Goal: Task Accomplishment & Management: Use online tool/utility

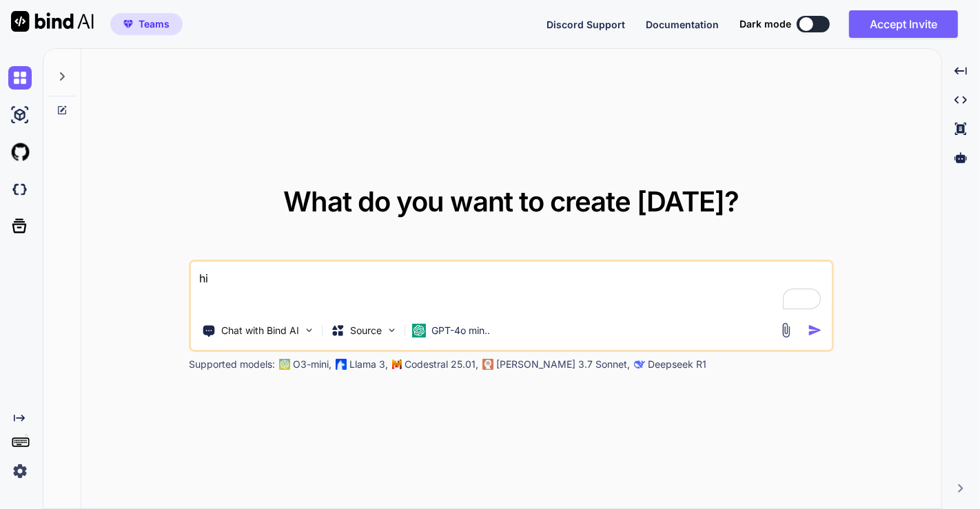
type textarea "x"
click at [25, 469] on img at bounding box center [19, 471] width 23 height 23
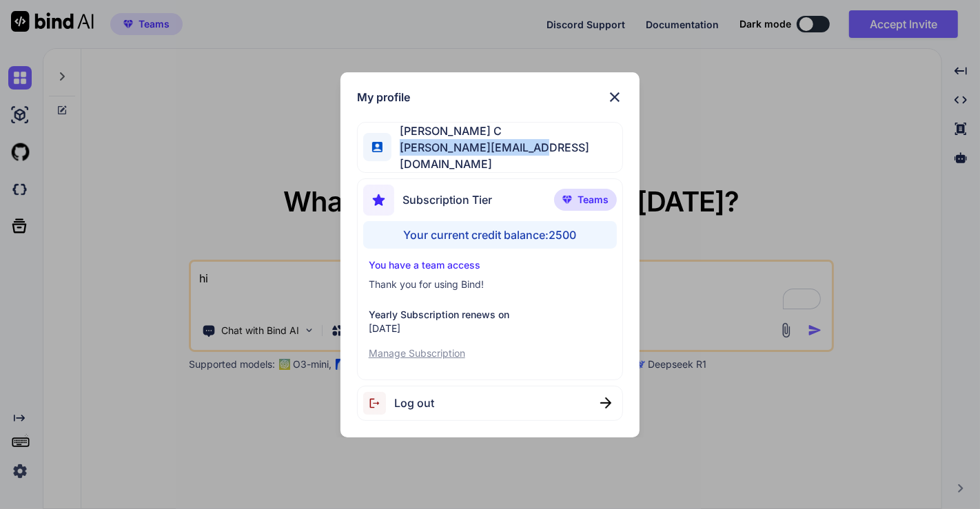
drag, startPoint x: 401, startPoint y: 159, endPoint x: 547, endPoint y: 156, distance: 146.2
click at [547, 156] on div "Saravanan C saravanan@witarist.com" at bounding box center [490, 147] width 267 height 51
click at [616, 101] on img at bounding box center [615, 97] width 17 height 17
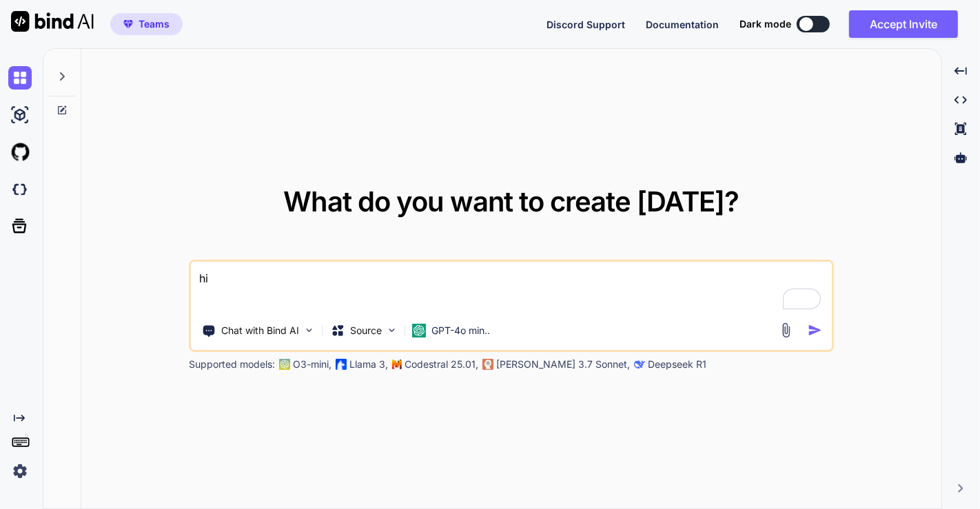
click at [26, 467] on img at bounding box center [19, 471] width 23 height 23
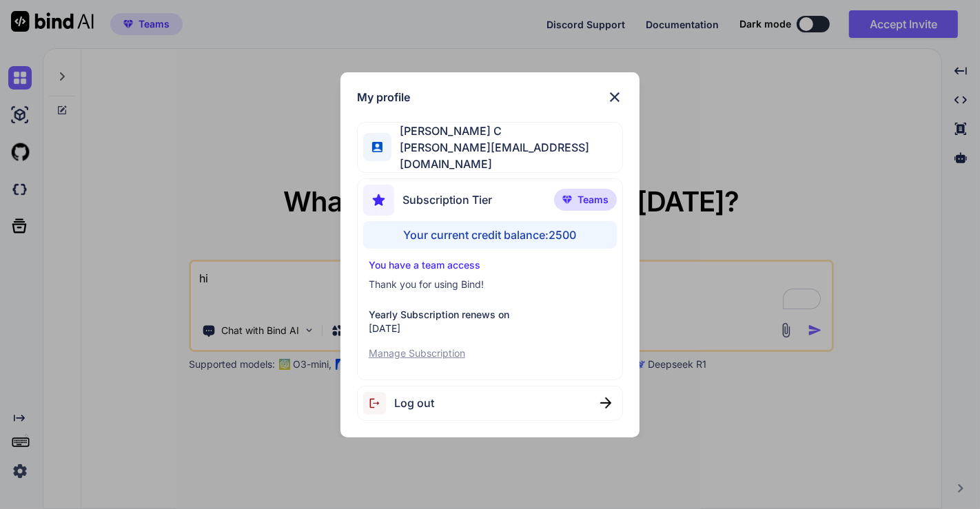
click at [129, 225] on div "My profile Saravanan C saravanan@witarist.com Subscription Tier Teams Your curr…" at bounding box center [490, 254] width 980 height 509
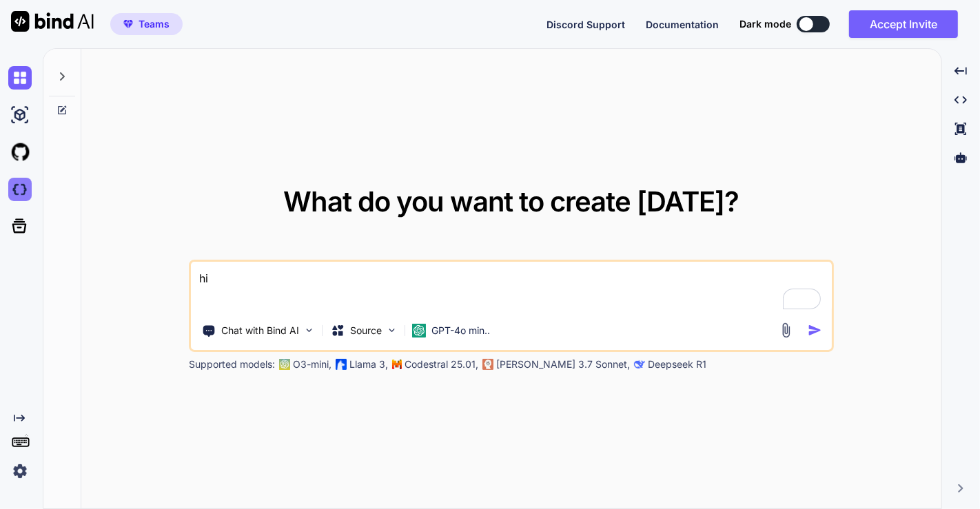
click at [20, 188] on img at bounding box center [19, 189] width 23 height 23
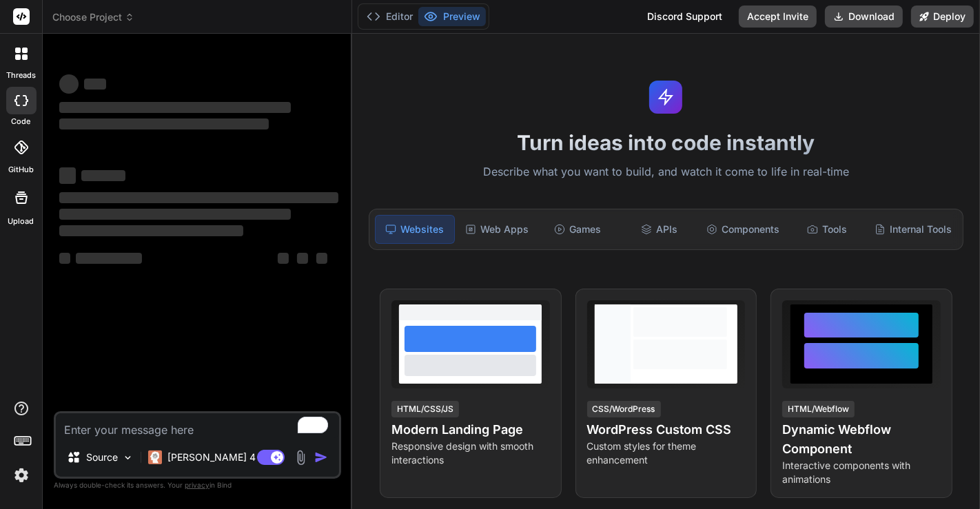
click at [156, 421] on textarea "To enrich screen reader interactions, please activate Accessibility in Grammarl…" at bounding box center [197, 426] width 283 height 25
click at [168, 426] on textarea "To enrich screen reader interactions, please activate Accessibility in Grammarl…" at bounding box center [197, 426] width 283 height 25
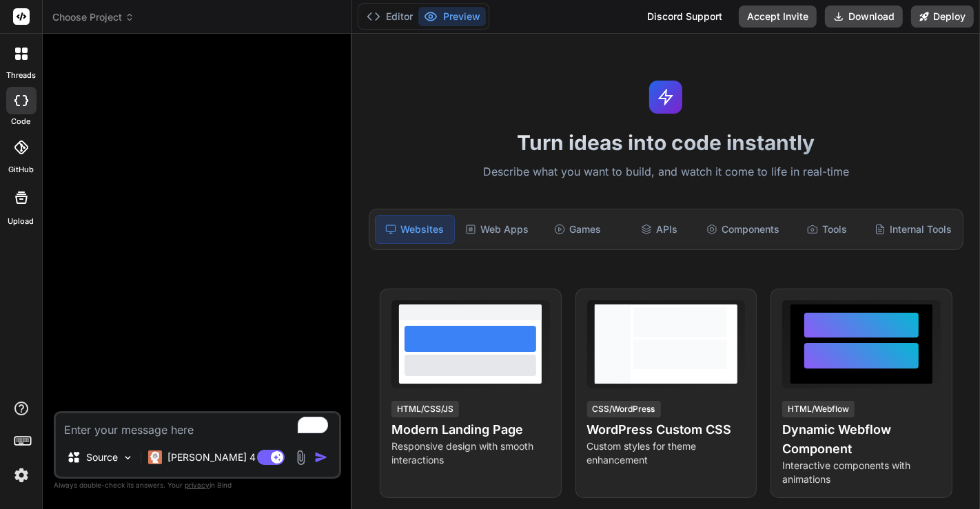
type textarea "x"
click at [174, 434] on textarea "To enrich screen reader interactions, please activate Accessibility in Grammarl…" at bounding box center [197, 426] width 283 height 25
type textarea "h"
type textarea "x"
type textarea "hi"
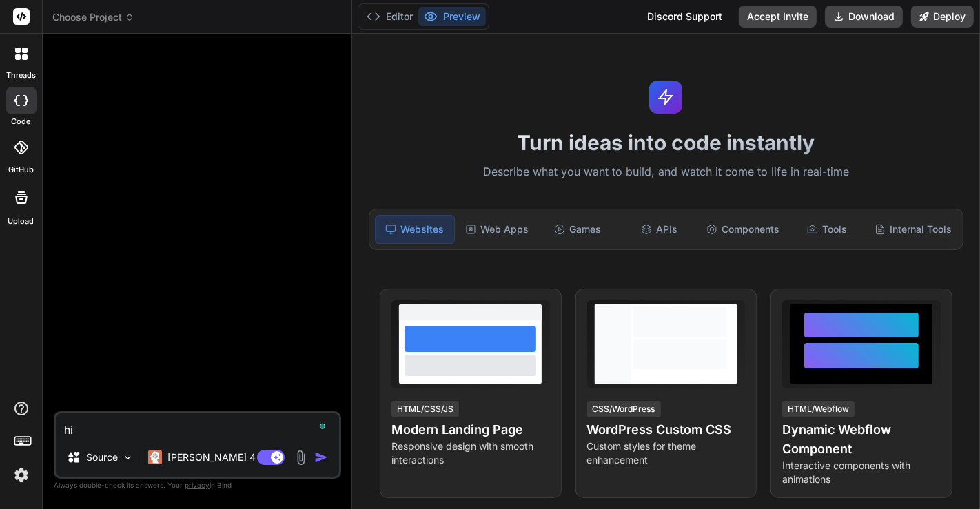
type textarea "x"
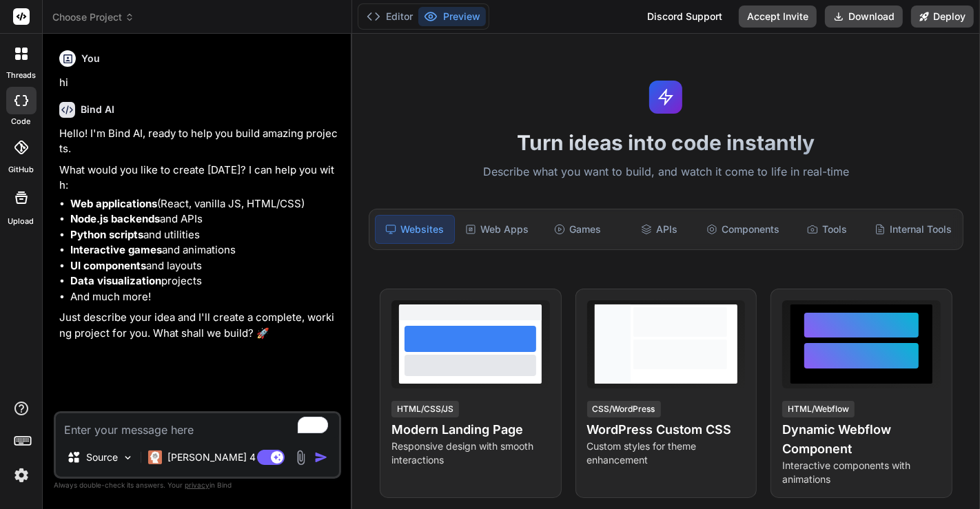
click at [162, 430] on textarea "To enrich screen reader interactions, please activate Accessibility in Grammarl…" at bounding box center [197, 426] width 283 height 25
click at [185, 448] on div "[PERSON_NAME] 4 S.." at bounding box center [209, 458] width 133 height 28
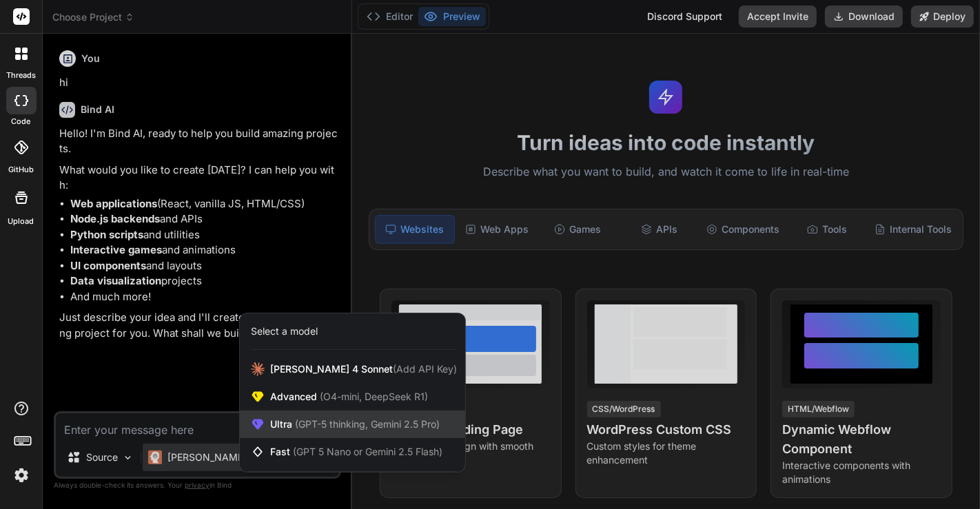
click at [317, 412] on div "Ultra (GPT-5 thinking, Gemini 2.5 Pro)" at bounding box center [352, 425] width 225 height 28
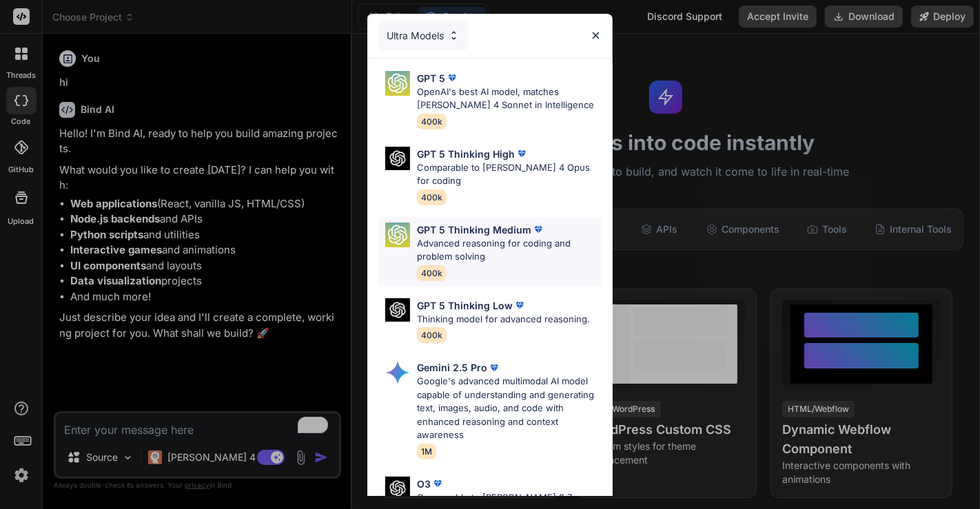
click at [467, 232] on p "GPT 5 Thinking Medium" at bounding box center [474, 230] width 114 height 14
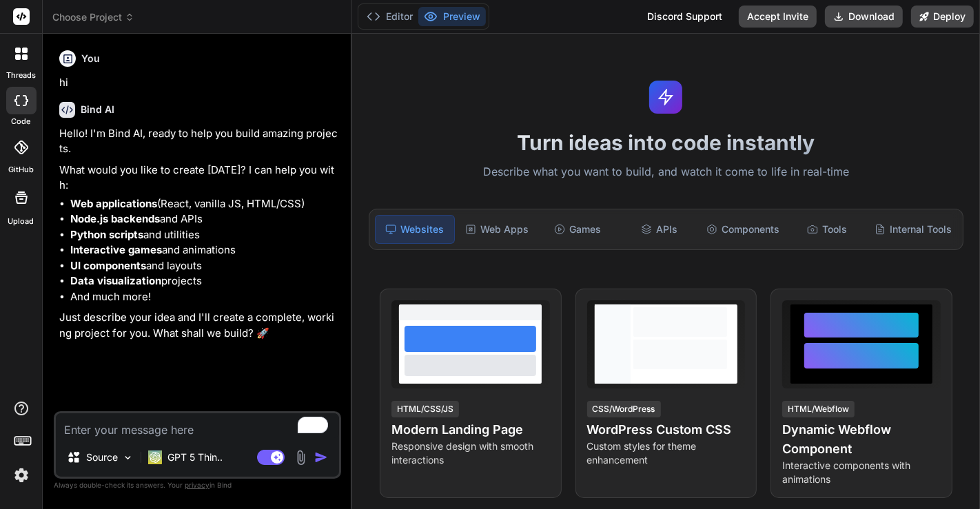
click at [156, 429] on textarea "To enrich screen reader interactions, please activate Accessibility in Grammarl…" at bounding box center [197, 426] width 283 height 25
type textarea "x"
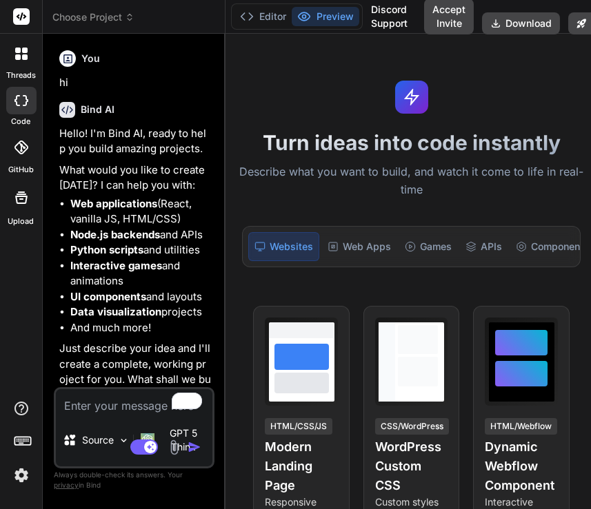
click at [121, 414] on textarea "To enrich screen reader interactions, please activate Accessibility in Grammarl…" at bounding box center [134, 402] width 156 height 25
paste textarea "Create an ecommerce store for a coffee beans company which has product catalogu…"
type textarea "Create an ecommerce store for a coffee beans company which has product catalogu…"
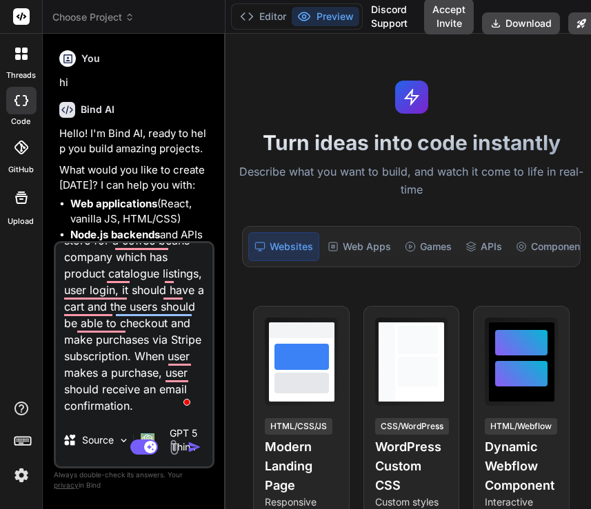
type textarea "x"
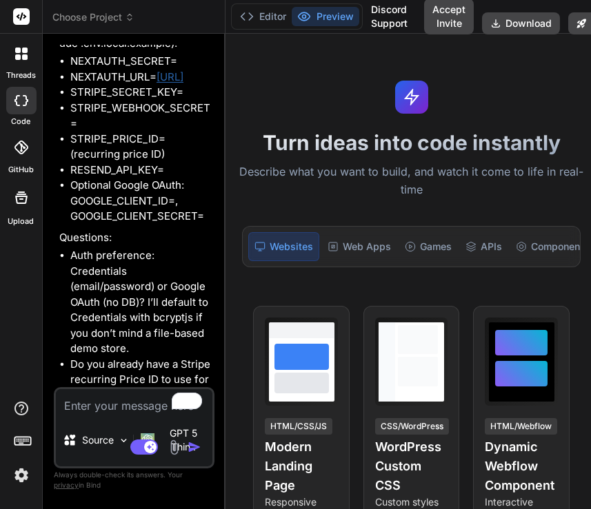
scroll to position [1849, 0]
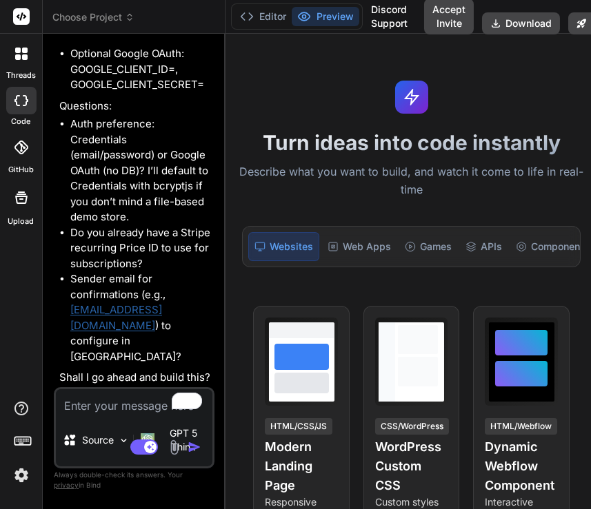
click at [19, 45] on div at bounding box center [21, 53] width 29 height 29
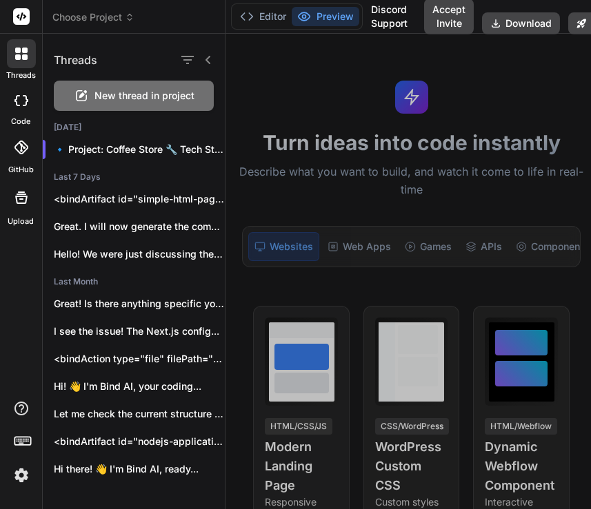
click at [102, 93] on span "New thread in project" at bounding box center [145, 96] width 100 height 14
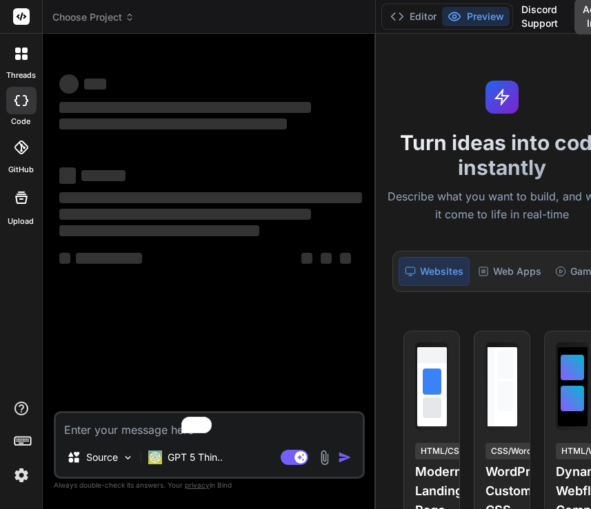
drag, startPoint x: 234, startPoint y: 261, endPoint x: 336, endPoint y: 284, distance: 105.4
click at [336, 284] on div "Bind AI Web Search Created with Pixso. Code Generator ‌ ‌ ‌ ‌ ‌ ‌ ‌ ‌ ‌ ‌ ‌ ‌ ‌…" at bounding box center [209, 272] width 333 height 476
click at [172, 465] on div "GPT 5 Thin.." at bounding box center [185, 458] width 85 height 28
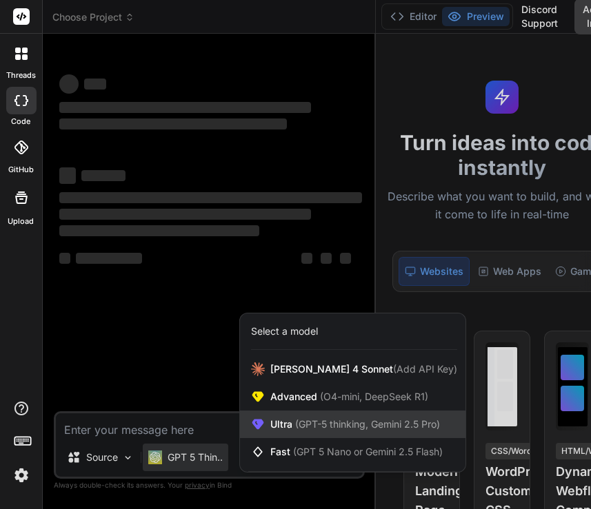
click at [282, 423] on span "Ultra (GPT-5 thinking, Gemini 2.5 Pro)" at bounding box center [355, 425] width 170 height 14
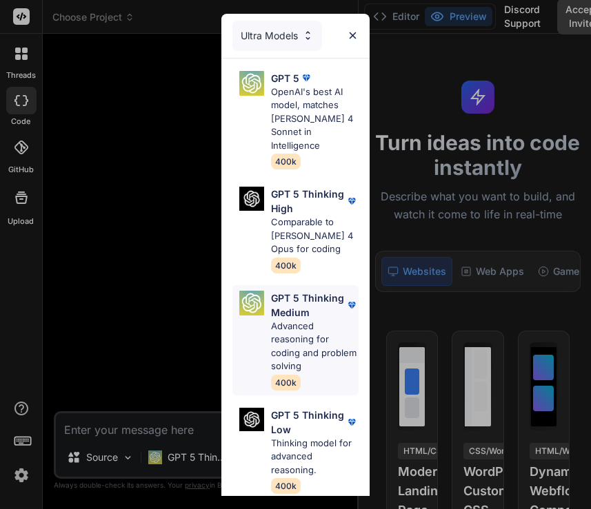
click at [293, 348] on p "Advanced reasoning for coding and problem solving" at bounding box center [314, 347] width 87 height 54
type textarea "x"
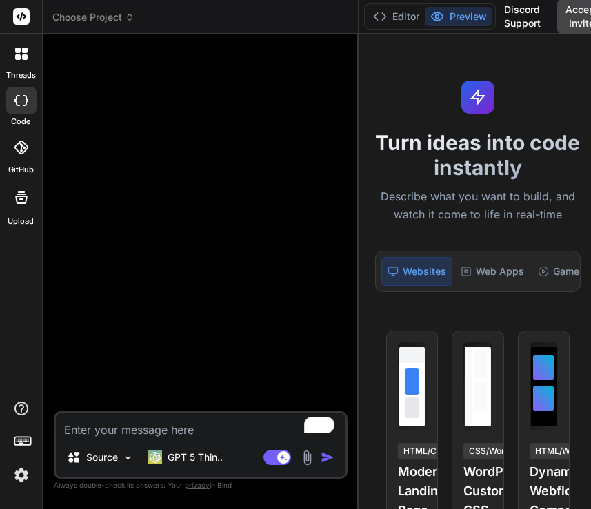
click at [156, 426] on textarea "To enrich screen reader interactions, please activate Accessibility in Grammarl…" at bounding box center [201, 426] width 290 height 25
type textarea "h"
type textarea "x"
type textarea "hi"
type textarea "x"
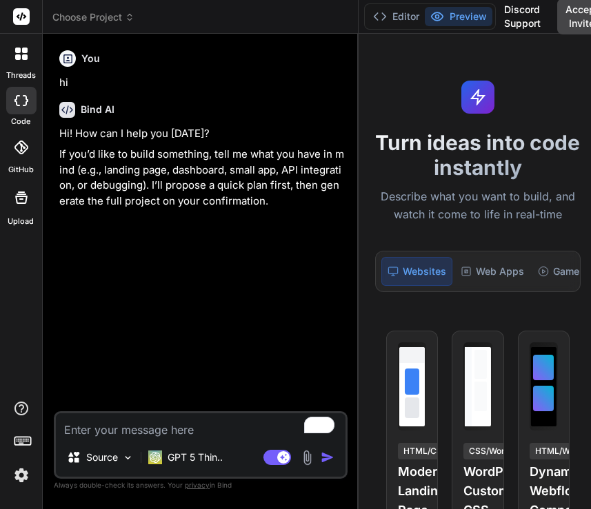
type textarea "x"
click at [141, 425] on textarea "To enrich screen reader interactions, please activate Accessibility in Grammarl…" at bounding box center [201, 426] width 290 height 25
paste textarea "Create an ecommerce store for a coffee beans company which has product catalogu…"
type textarea "Create an ecommerce store for a coffee beans company which has product catalogu…"
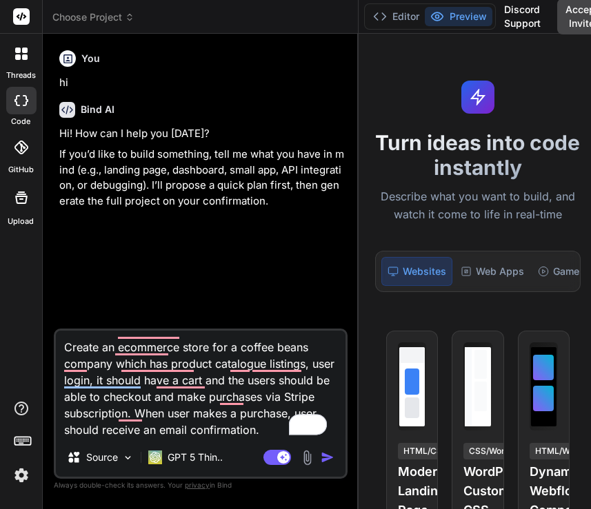
click at [167, 424] on textarea "Create an ecommerce store for a coffee beans company which has product catalogu…" at bounding box center [201, 385] width 290 height 108
type textarea "x"
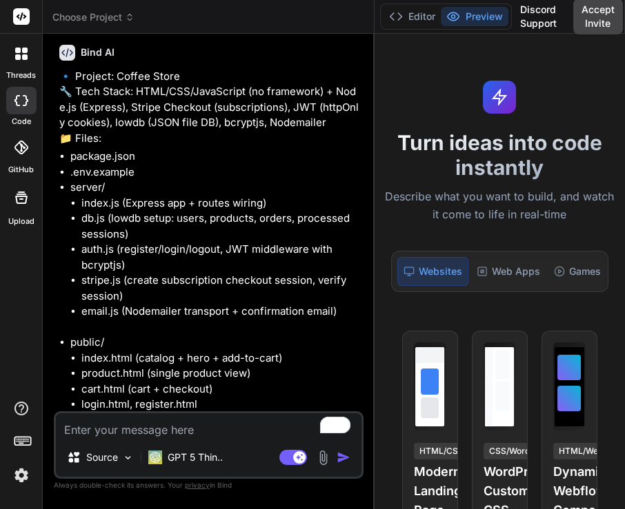
type textarea "x"
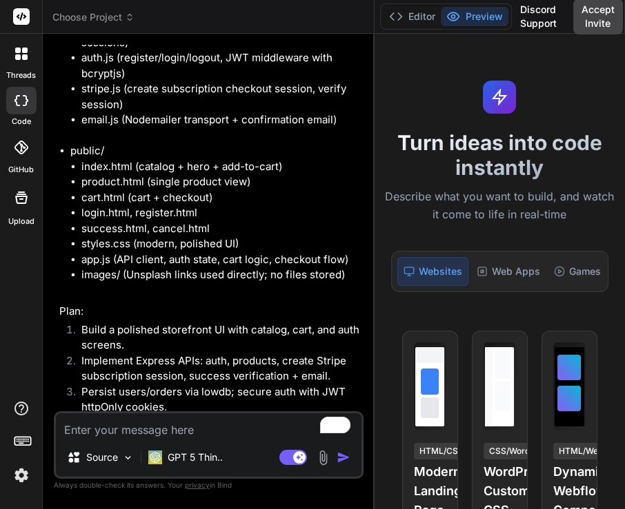
scroll to position [668, 0]
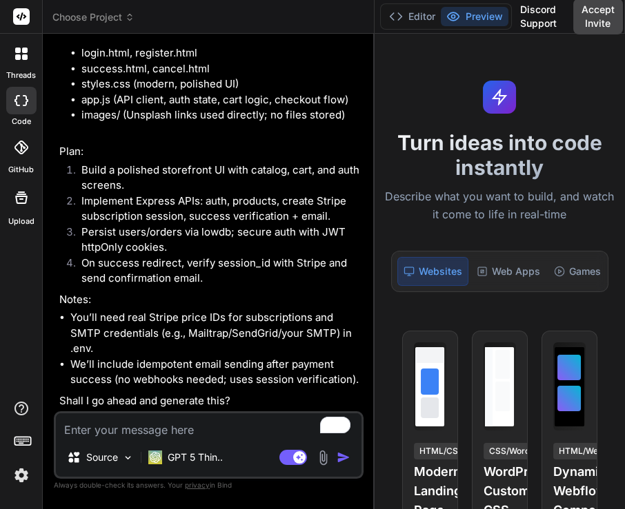
click at [159, 427] on textarea "To enrich screen reader interactions, please activate Accessibility in Grammarl…" at bounding box center [208, 426] width 305 height 25
paste textarea "Create an ecommerce store for a coffee beans company which has product catalogu…"
type textarea "Create an ecommerce store for a coffee beans company which has product catalogu…"
type textarea "x"
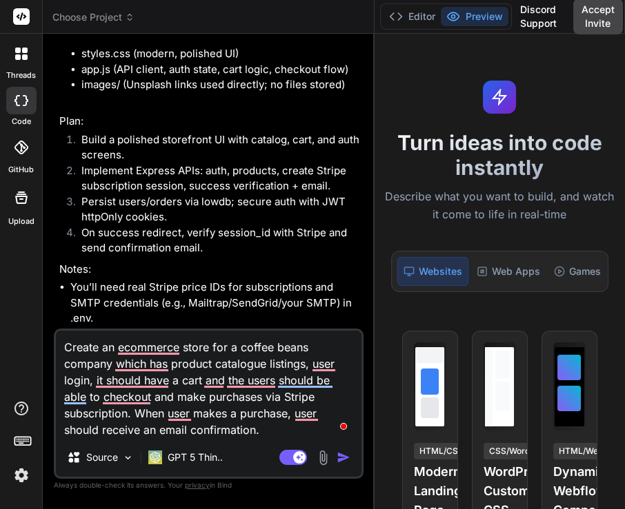
type textarea "Create an ecommerce store for a coffee beans company which has product catalogu…"
type textarea "x"
type textarea "Create an ecommerce store for a coffee beans company which has product catalogu…"
type textarea "x"
type textarea "Create an ecommerce store for a coffee beans company which has product catalogu…"
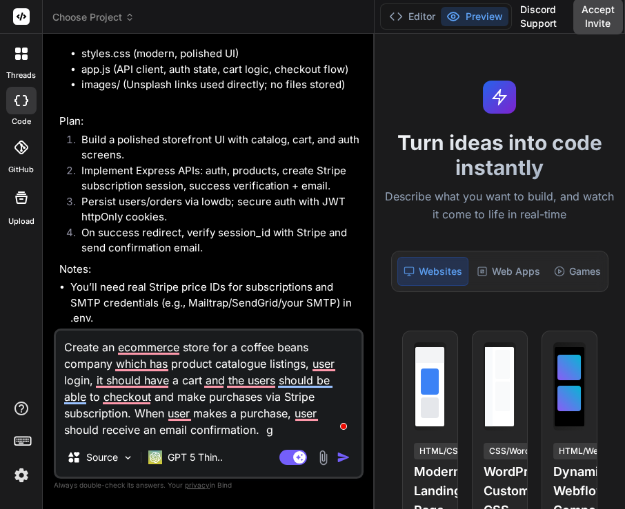
type textarea "x"
type textarea "Create an ecommerce store for a coffee beans company which has product catalogu…"
type textarea "x"
type textarea "Create an ecommerce store for a coffee beans company which has product catalogu…"
type textarea "x"
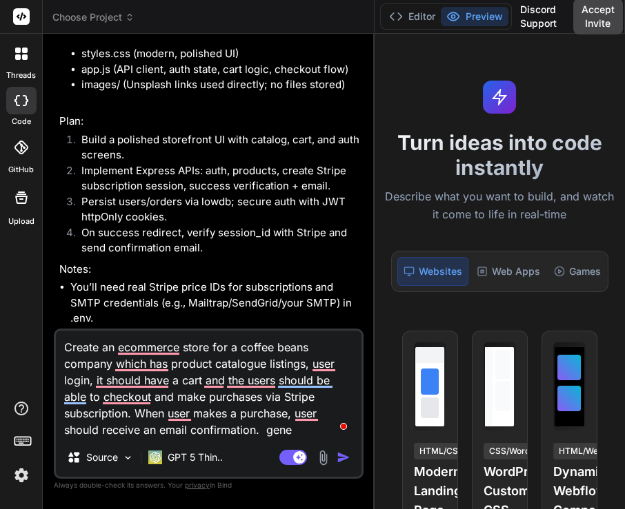
type textarea "Create an ecommerce store for a coffee beans company which has product catalogu…"
type textarea "x"
type textarea "Create an ecommerce store for a coffee beans company which has product catalogu…"
type textarea "x"
type textarea "Create an ecommerce store for a coffee beans company which has product catalogu…"
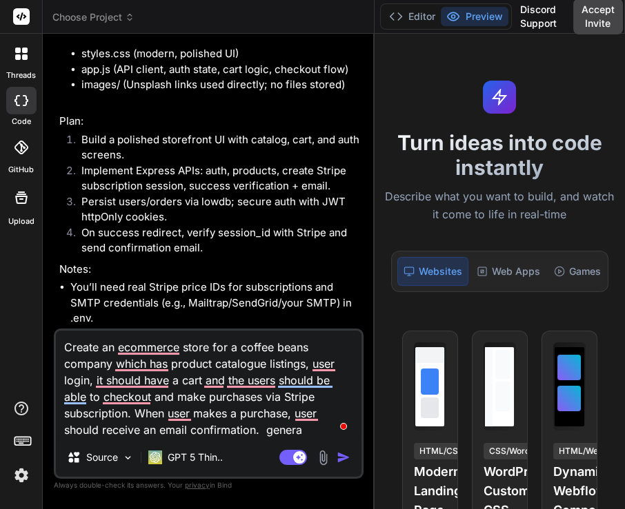
type textarea "x"
type textarea "Create an ecommerce store for a coffee beans company which has product catalogu…"
type textarea "x"
type textarea "Create an ecommerce store for a coffee beans company which has product catalogu…"
type textarea "x"
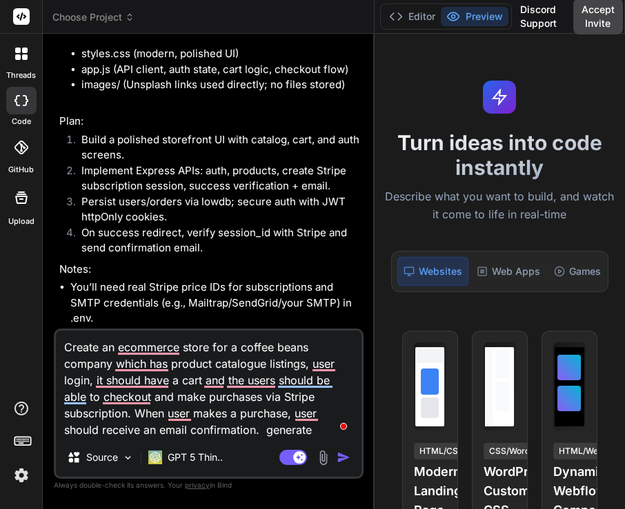
type textarea "Create an ecommerce store for a coffee beans company which has product catalogu…"
type textarea "x"
type textarea "Create an ecommerce store for a coffee beans company which has product catalogu…"
type textarea "x"
type textarea "Create an ecommerce store for a coffee beans company which has product catalogu…"
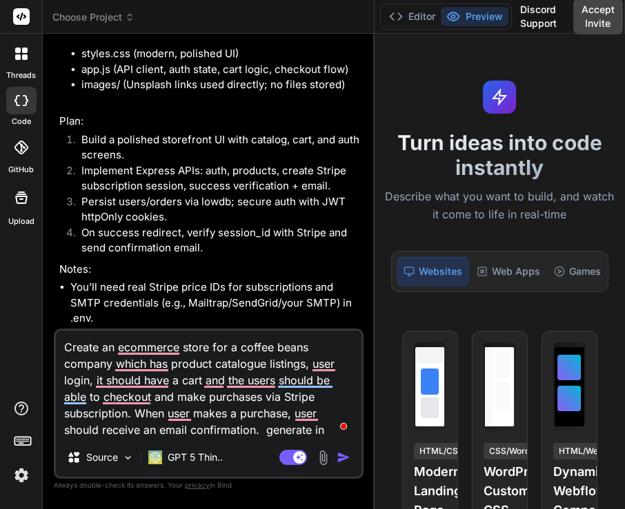
type textarea "x"
type textarea "Create an ecommerce store for a coffee beans company which has product catalogu…"
type textarea "x"
type textarea "Create an ecommerce store for a coffee beans company which has product catalogu…"
type textarea "x"
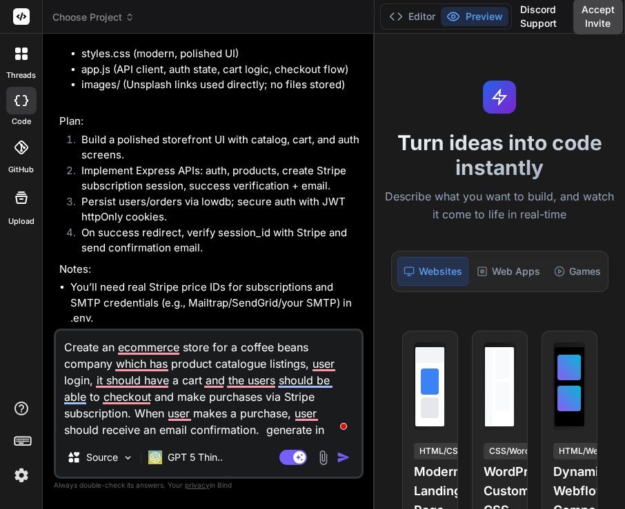
type textarea "Create an ecommerce store for a coffee beans company which has product catalogu…"
type textarea "x"
type textarea "Create an ecommerce store for a coffee beans company which has product catalogu…"
type textarea "x"
type textarea "Create an ecommerce store for a coffee beans company which has product catalogu…"
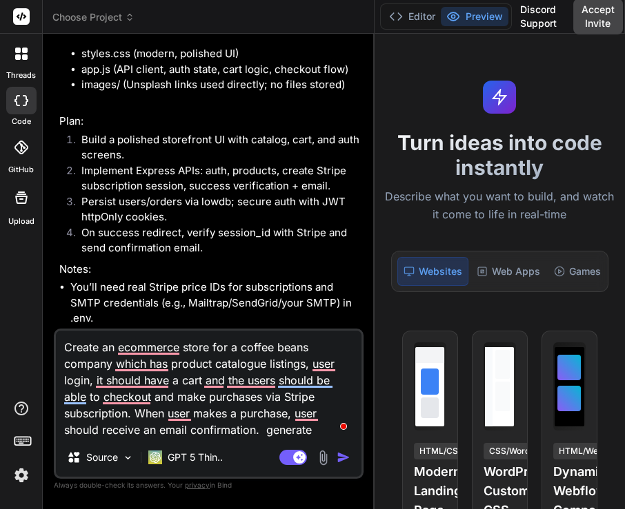
type textarea "x"
type textarea "Create an ecommerce store for a coffee beans company which has product catalogu…"
type textarea "x"
type textarea "Create an ecommerce store for a coffee beans company which has product catalogu…"
type textarea "x"
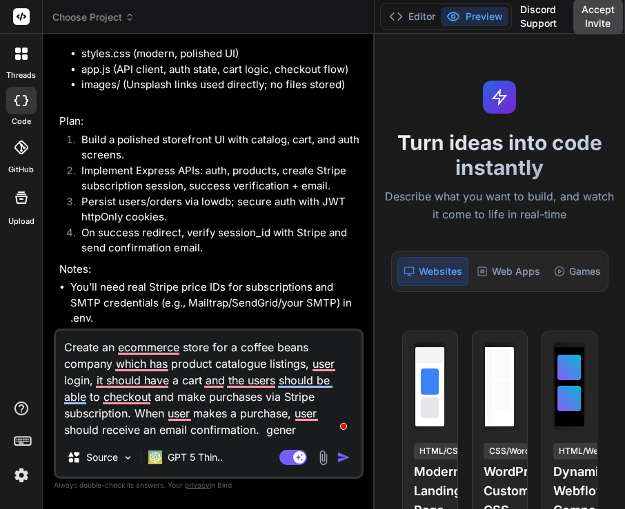
type textarea "Create an ecommerce store for a coffee beans company which has product catalogu…"
type textarea "x"
type textarea "Create an ecommerce store for a coffee beans company which has product catalogu…"
type textarea "x"
type textarea "Create an ecommerce store for a coffee beans company which has product catalogu…"
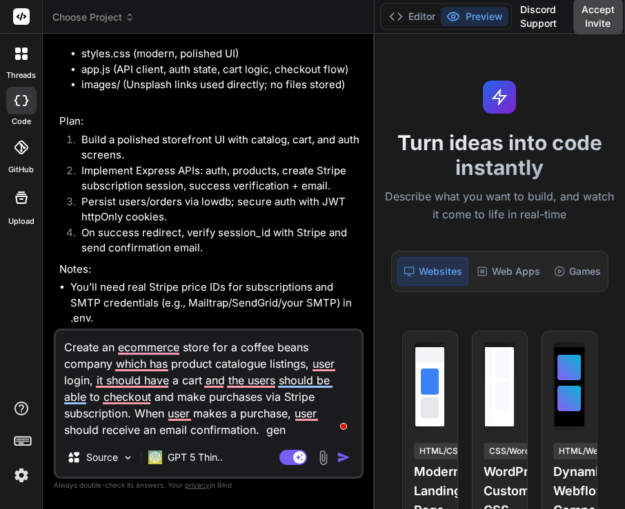
type textarea "x"
type textarea "Create an ecommerce store for a coffee beans company which has product catalogu…"
type textarea "x"
type textarea "Create an ecommerce store for a coffee beans company which has product catalogu…"
type textarea "x"
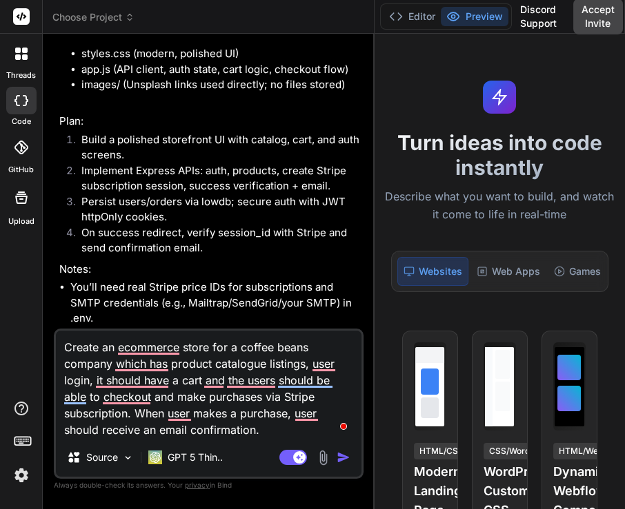
type textarea "Create an ecommerce store for a coffee beans company which has product catalogu…"
type textarea "x"
type textarea "Create an ecommerce store for a coffee beans company which has product catalogu…"
type textarea "x"
type textarea "Create an ecommerce store for a coffee beans company which has product catalogu…"
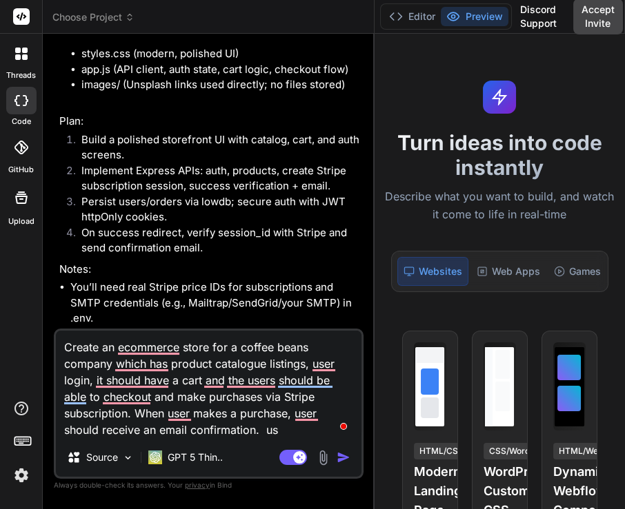
type textarea "x"
type textarea "Create an ecommerce store for a coffee beans company which has product catalogu…"
type textarea "x"
type textarea "Create an ecommerce store for a coffee beans company which has product catalogu…"
type textarea "x"
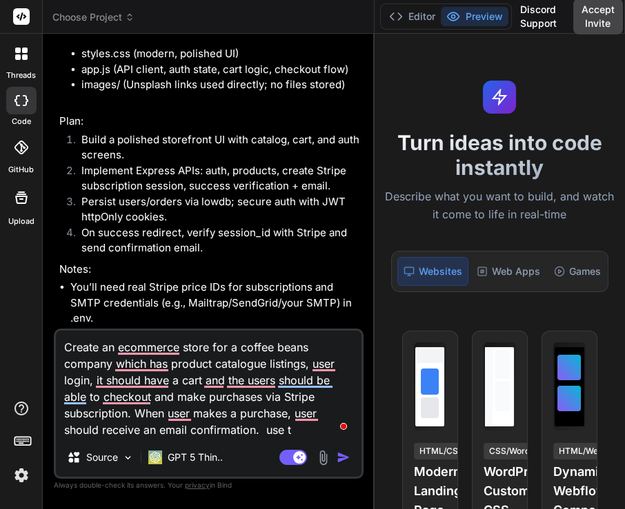
type textarea "Create an ecommerce store for a coffee beans company which has product catalogu…"
type textarea "x"
type textarea "Create an ecommerce store for a coffee beans company which has product catalogu…"
type textarea "x"
type textarea "Create an ecommerce store for a coffee beans company which has product catalogu…"
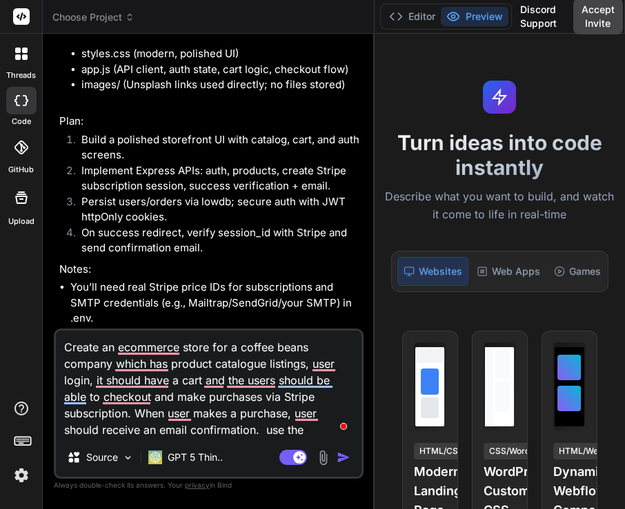
type textarea "x"
type textarea "Create an ecommerce store for a coffee beans company which has product catalogu…"
type textarea "x"
type textarea "Create an ecommerce store for a coffee beans company which has product catalogu…"
type textarea "x"
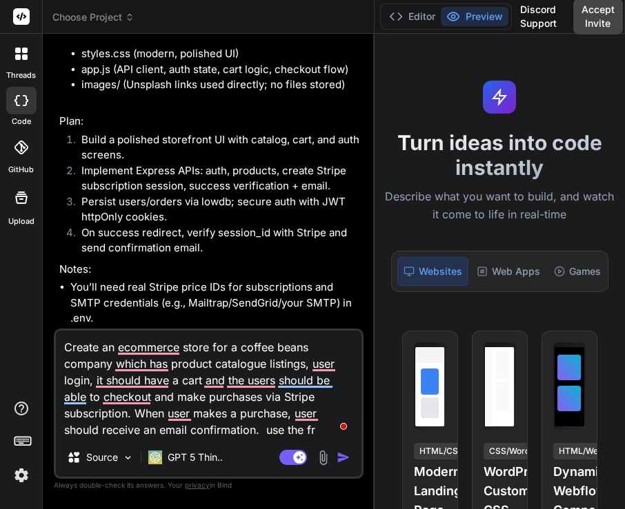
type textarea "Create an ecommerce store for a coffee beans company which has product catalogu…"
type textarea "x"
type textarea "Create an ecommerce store for a coffee beans company which has product catalogu…"
type textarea "x"
type textarea "Create an ecommerce store for a coffee beans company which has product catalogu…"
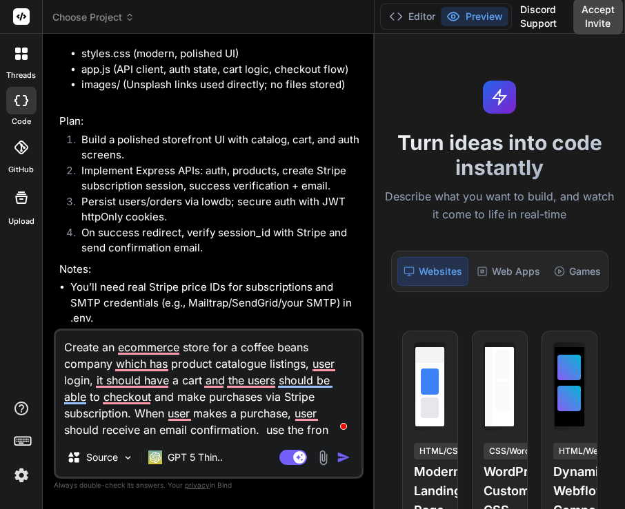
type textarea "x"
type textarea "Create an ecommerce store for a coffee beans company which has product catalogu…"
type textarea "x"
type textarea "Create an ecommerce store for a coffee beans company which has product catalogu…"
type textarea "x"
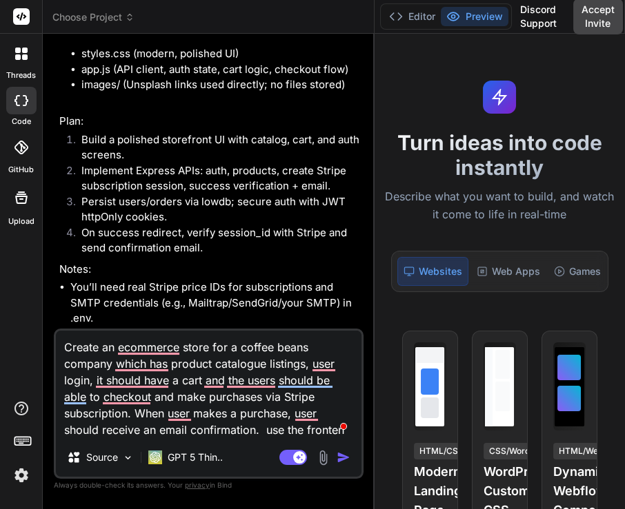
type textarea "Create an ecommerce store for a coffee beans company which has product catalogu…"
type textarea "x"
type textarea "Create an ecommerce store for a coffee beans company which has product catalogu…"
type textarea "x"
type textarea "Create an ecommerce store for a coffee beans company which has product catalogu…"
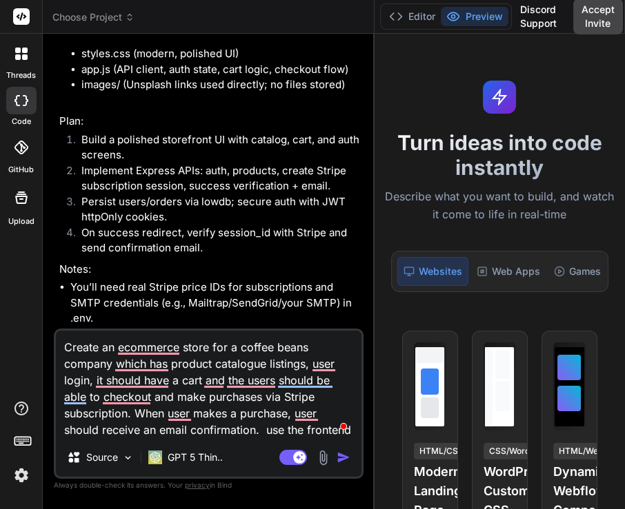
type textarea "x"
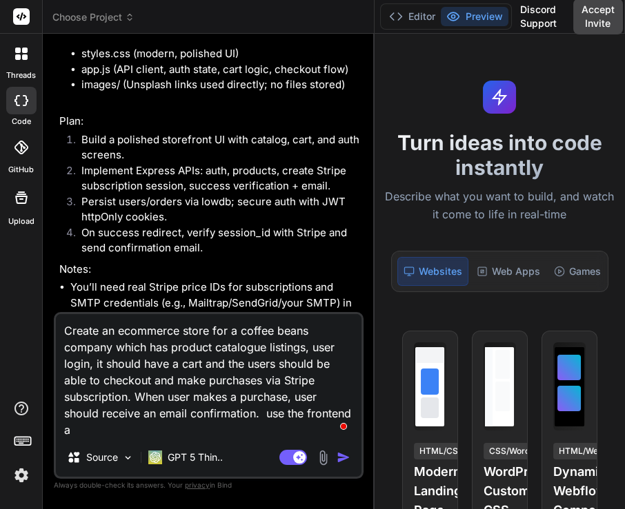
type textarea "Create an ecommerce store for a coffee beans company which has product catalogu…"
type textarea "x"
type textarea "Create an ecommerce store for a coffee beans company which has product catalogu…"
type textarea "x"
type textarea "Create an ecommerce store for a coffee beans company which has product catalogu…"
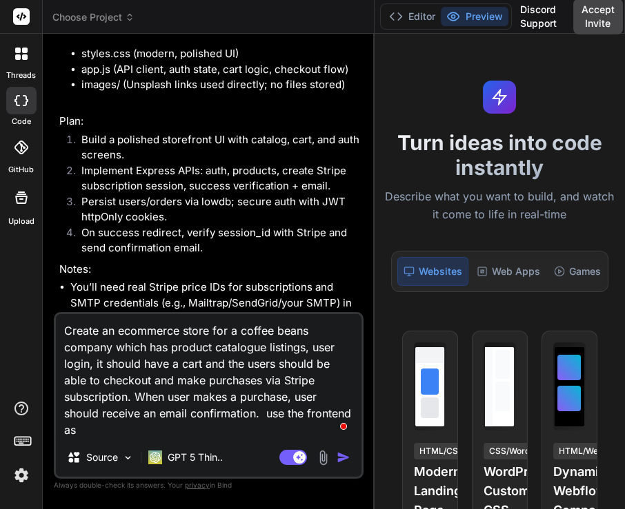
type textarea "x"
type textarea "Create an ecommerce store for a coffee beans company which has product catalogu…"
type textarea "x"
type textarea "Create an ecommerce store for a coffee beans company which has product catalogu…"
type textarea "x"
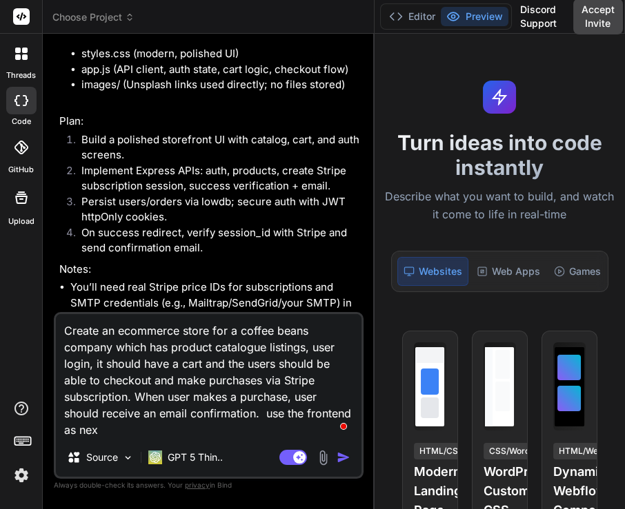
type textarea "Create an ecommerce store for a coffee beans company which has product catalogu…"
type textarea "x"
type textarea "Create an ecommerce store for a coffee beans company which has product catalogu…"
type textarea "x"
type textarea "Create an ecommerce store for a coffee beans company which has product catalogu…"
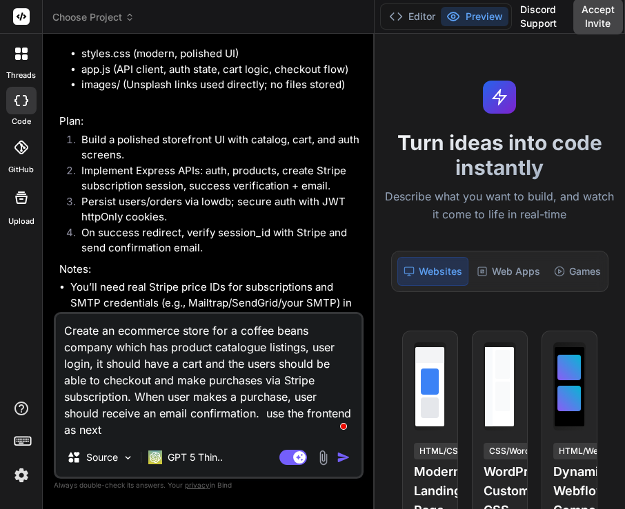
type textarea "x"
type textarea "Create an ecommerce store for a coffee beans company which has product catalogu…"
type textarea "x"
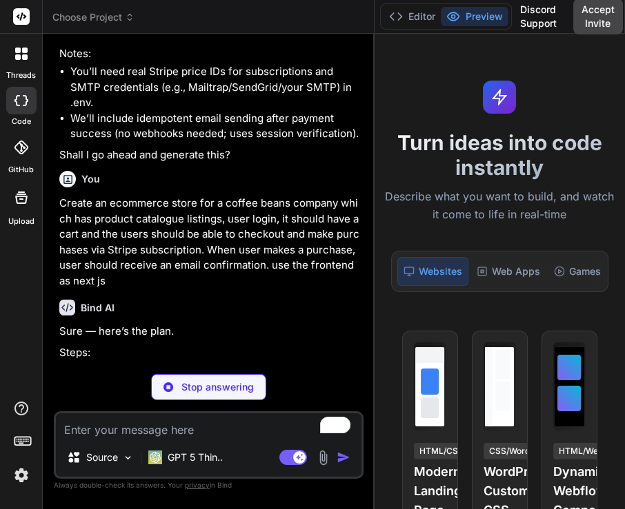
scroll to position [889, 0]
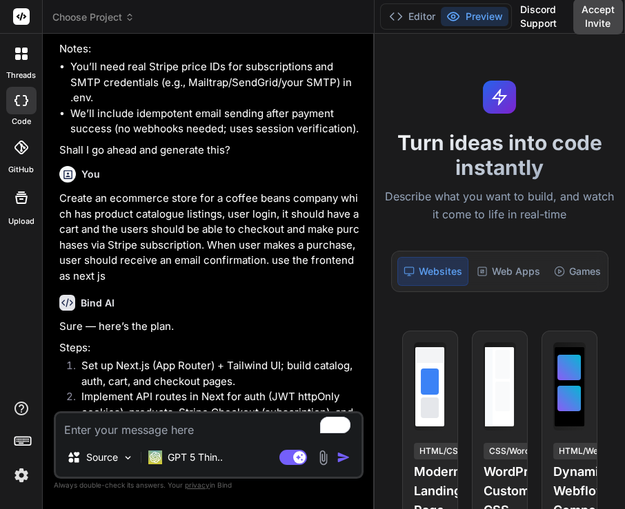
type textarea "x"
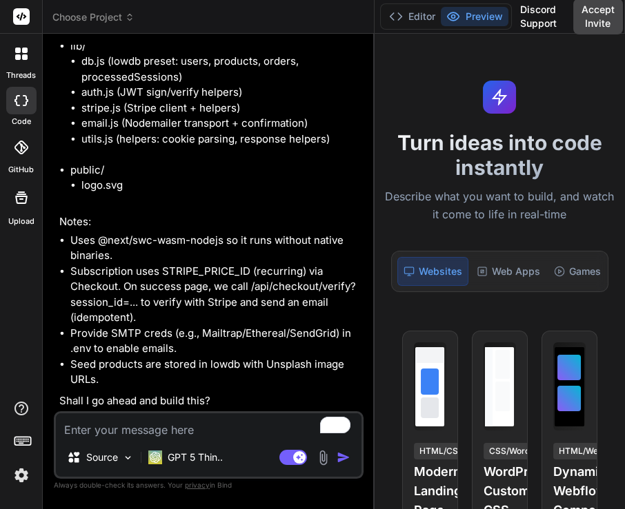
scroll to position [2008, 0]
click at [163, 438] on textarea "To enrich screen reader interactions, please activate Accessibility in Grammarl…" at bounding box center [208, 426] width 305 height 25
type textarea "o"
type textarea "x"
type textarea "ok"
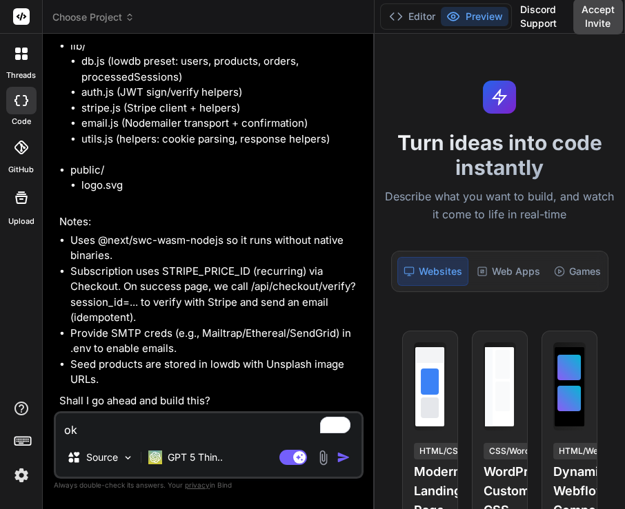
type textarea "x"
type textarea "oka"
type textarea "x"
type textarea "okay"
type textarea "x"
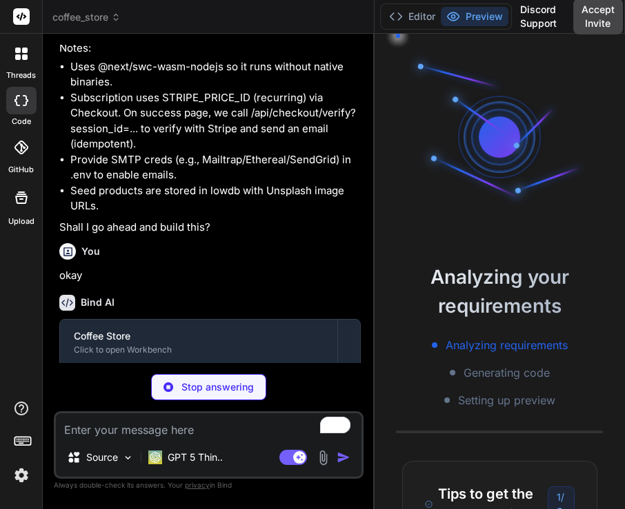
scroll to position [65, 0]
type textarea "x"
type textarea "lt nextConfig;"
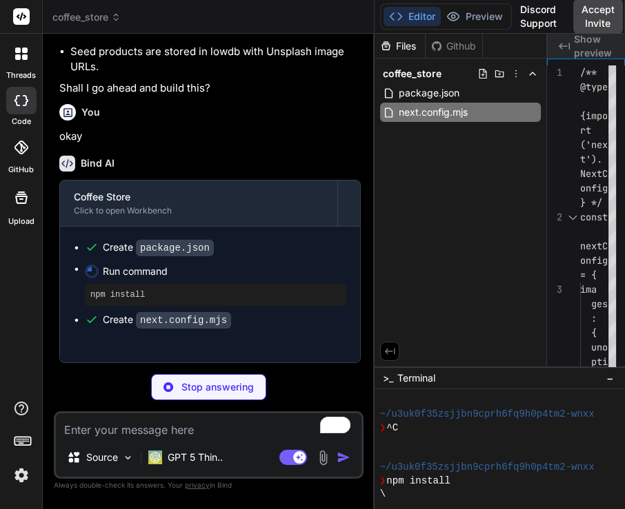
scroll to position [2319, 0]
type textarea "x"
type textarea "};"
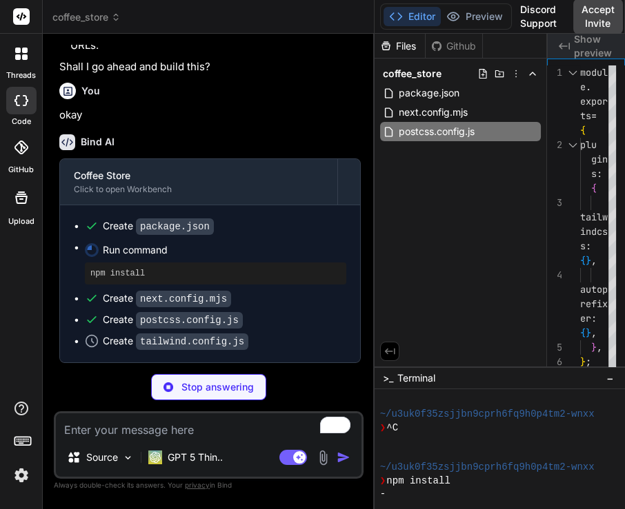
scroll to position [2340, 0]
type textarea "x"
type textarea "s: [], };"
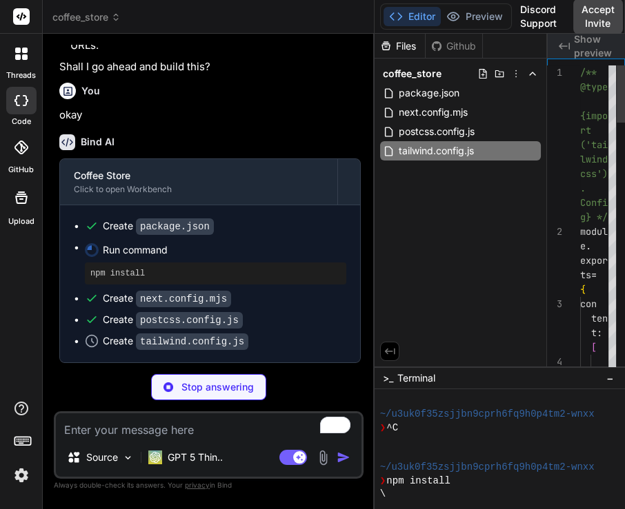
scroll to position [0, 422]
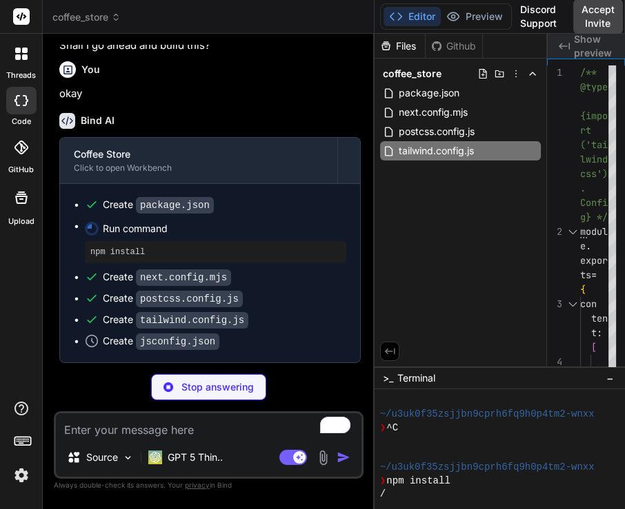
type textarea "x"
type textarea ""./*" ] } } }"
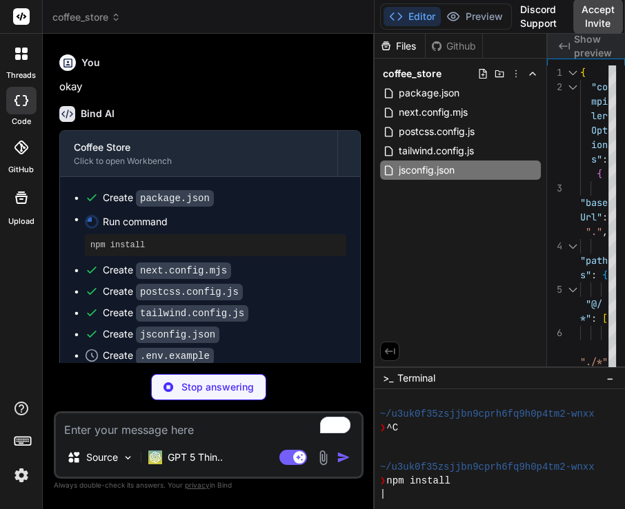
type textarea "x"
type textarea "lt;[EMAIL_ADDRESS][DOMAIN_NAME]&gt;""
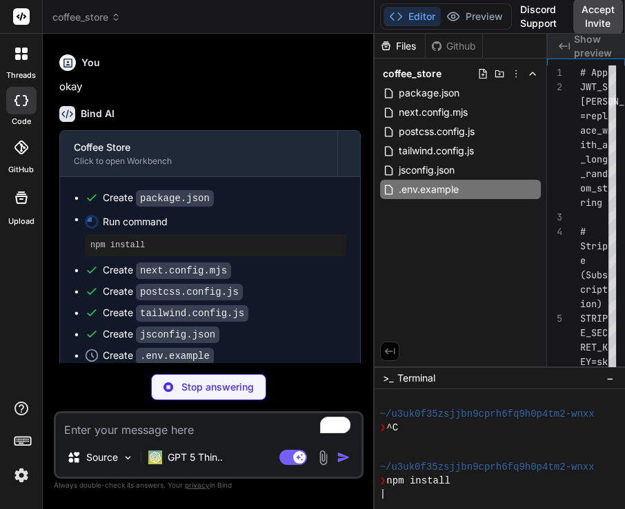
scroll to position [0, 608]
type textarea "x"
type textarea "}"
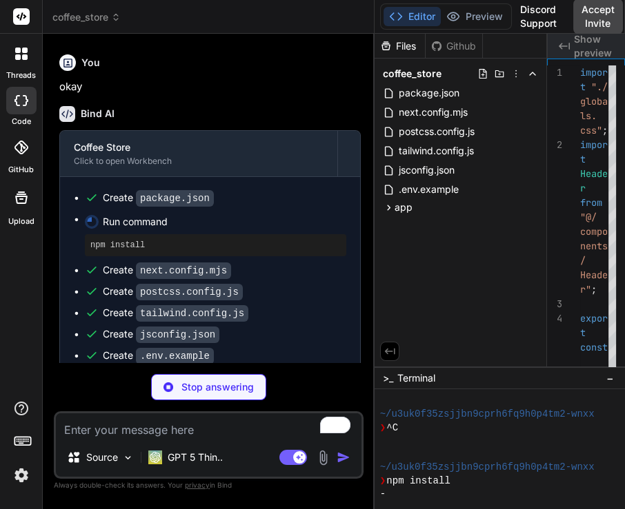
scroll to position [2425, 0]
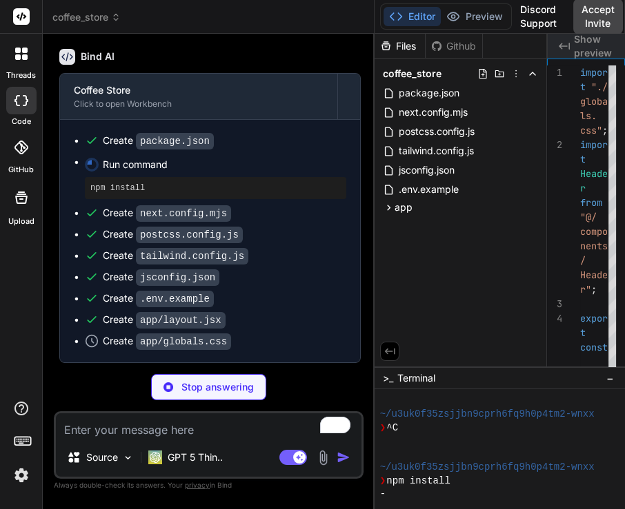
type textarea "x"
type textarea "border-coffee-100; }"
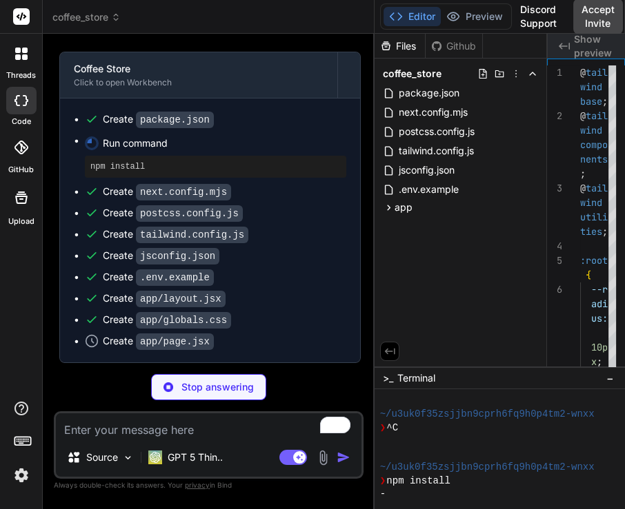
scroll to position [2446, 0]
type textarea "x"
type textarea "section> </div> ); }"
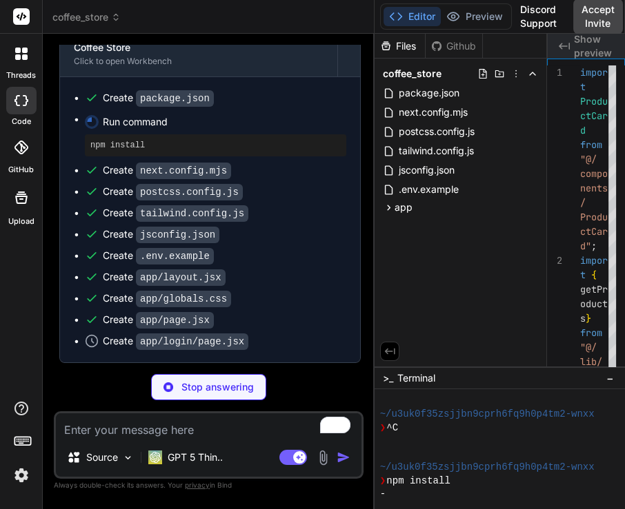
scroll to position [2465, 0]
click at [393, 208] on icon at bounding box center [389, 208] width 12 height 12
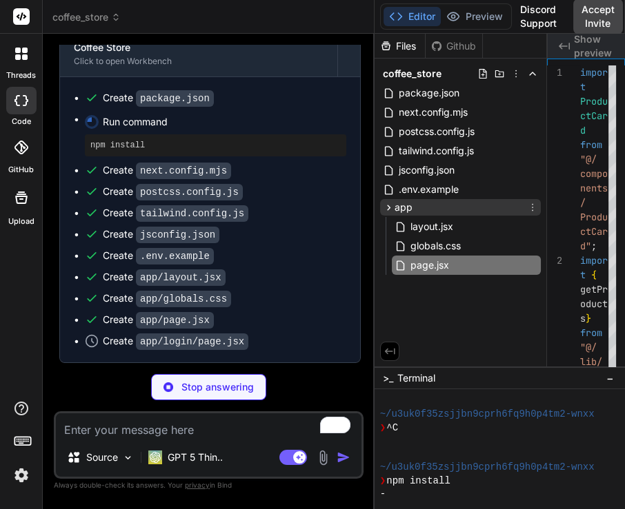
type textarea "x"
type textarea "</div> ); }"
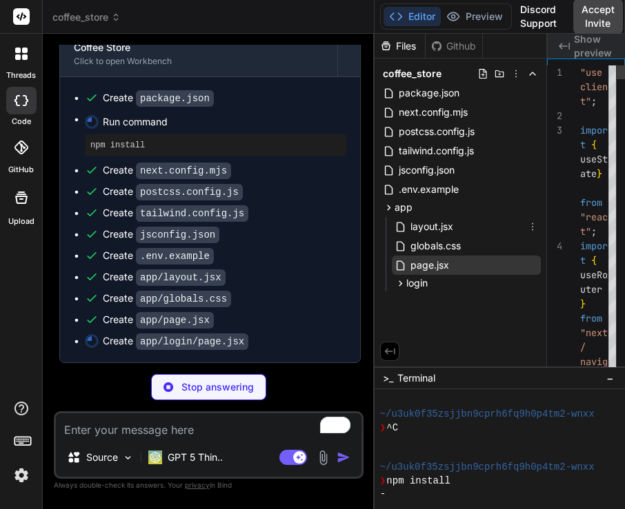
scroll to position [0, 942]
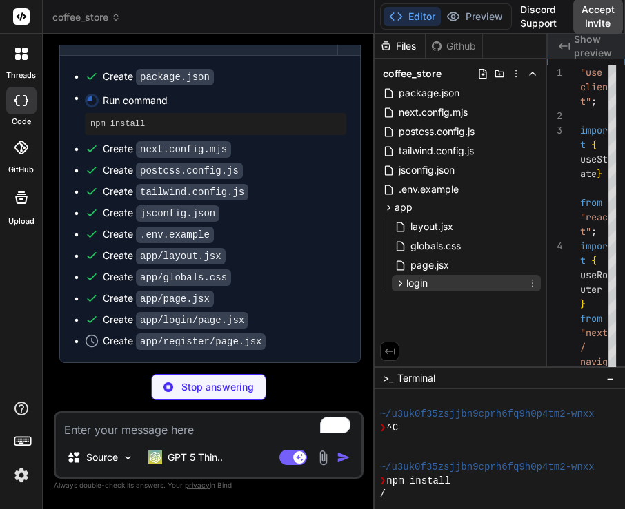
click at [407, 283] on span "login" at bounding box center [416, 283] width 21 height 14
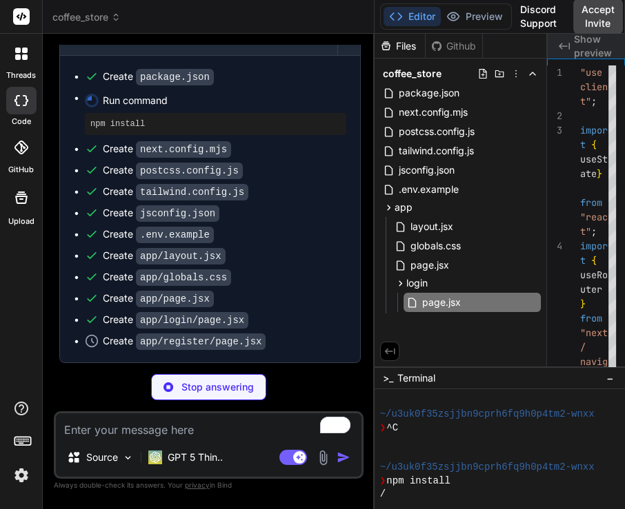
scroll to position [2487, 0]
type textarea "x"
type textarea "); }"
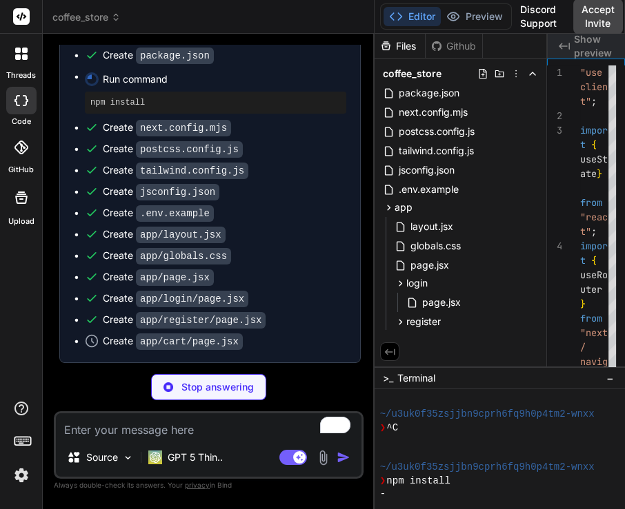
type textarea "x"
type textarea "</div> ); }"
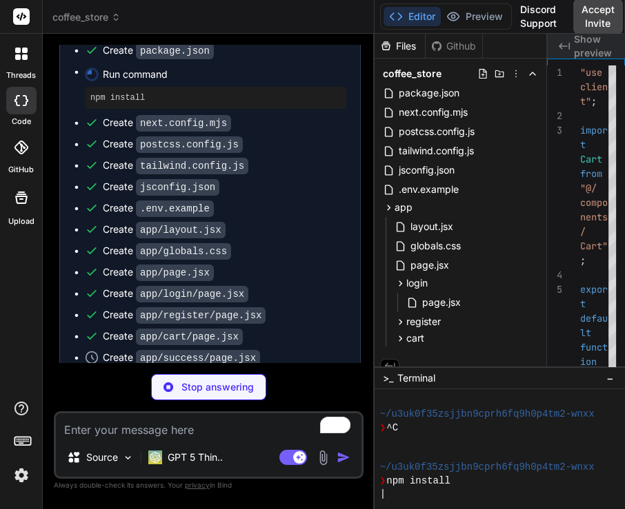
scroll to position [2531, 0]
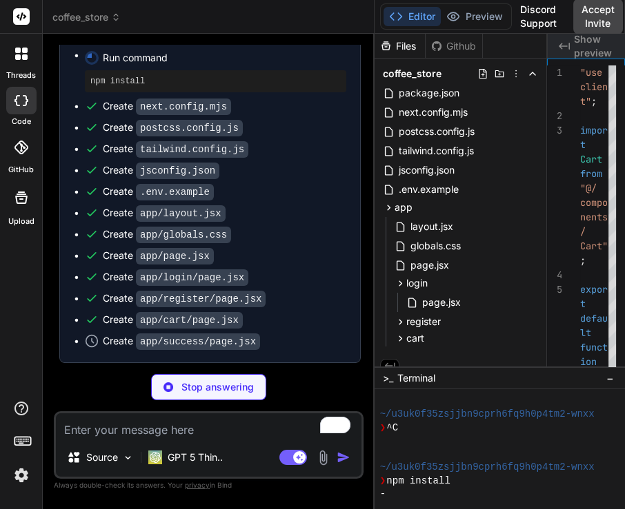
type textarea "x"
type textarea "); }"
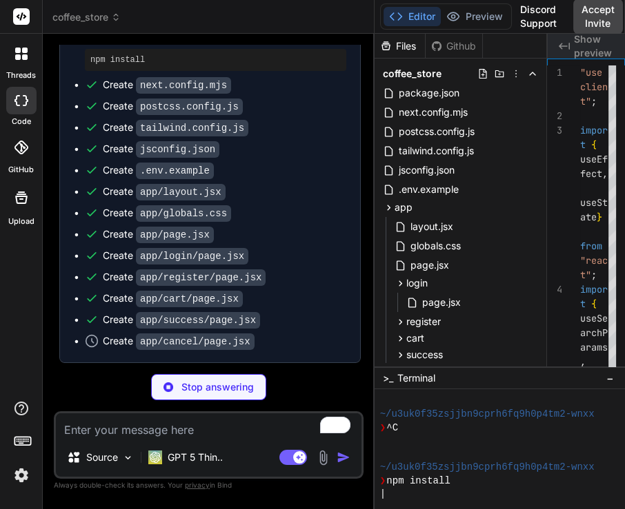
type textarea "x"
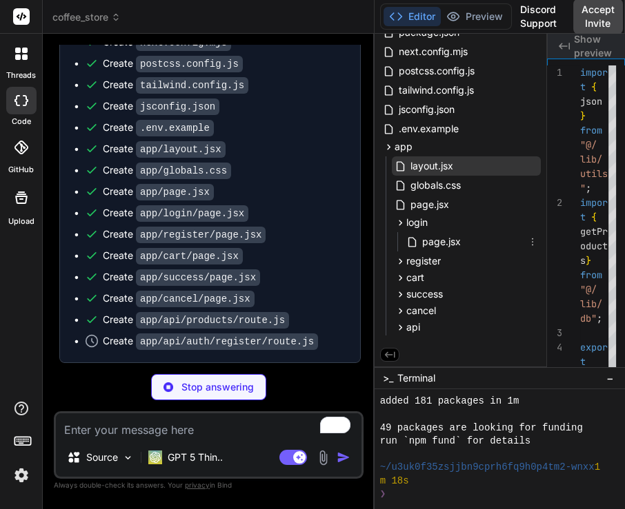
scroll to position [239, 0]
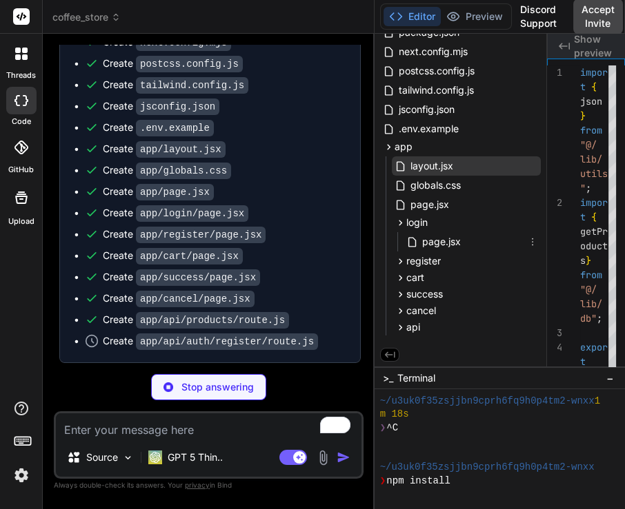
type textarea "x"
type textarea "email: [DOMAIN_NAME] }); }"
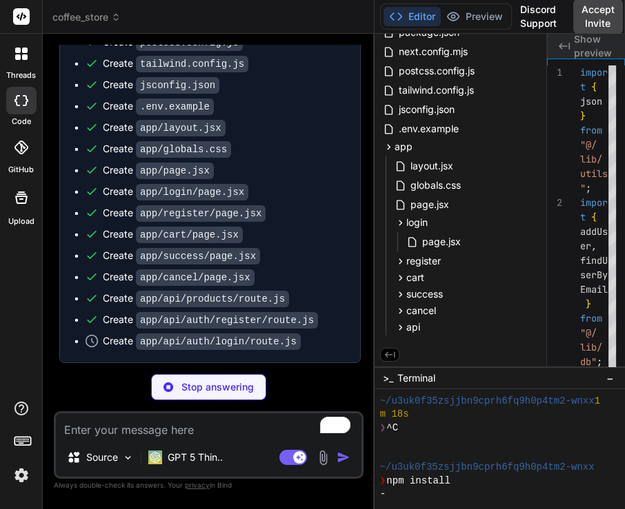
scroll to position [345, 0]
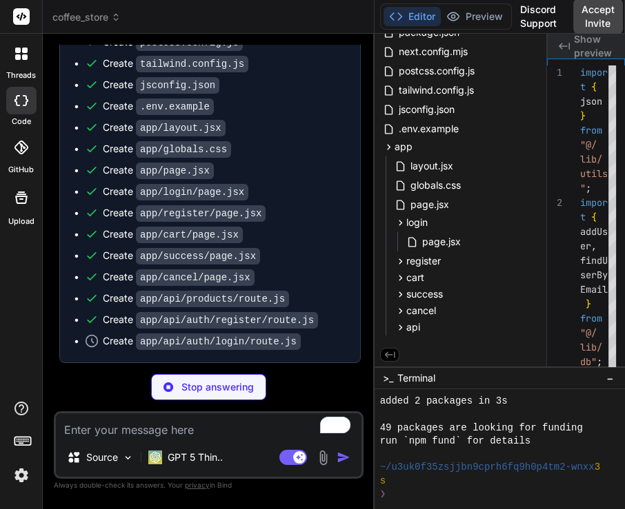
type textarea "x"
type textarea "lt nextConfig;"
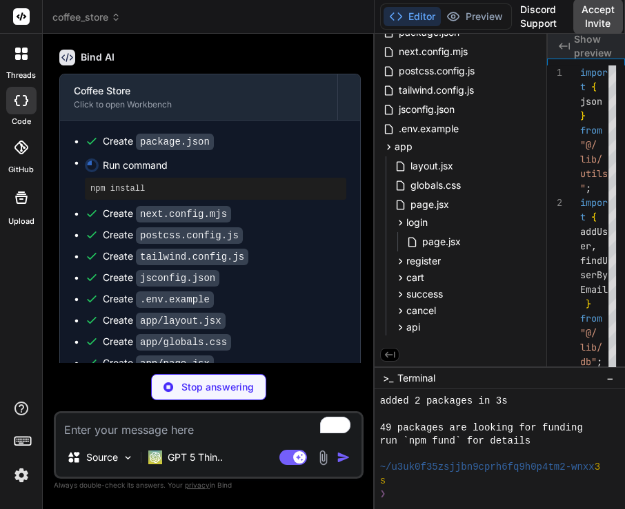
type textarea "x"
type textarea "};"
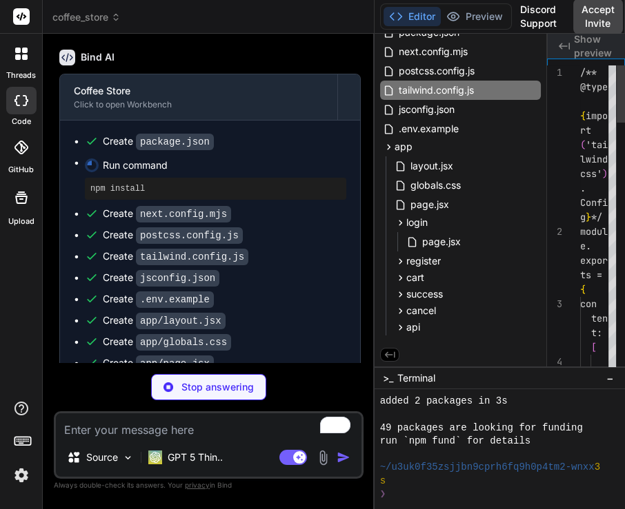
type textarea "x"
type textarea "s: [], };"
type textarea "x"
type textarea ""./*" ] } } }"
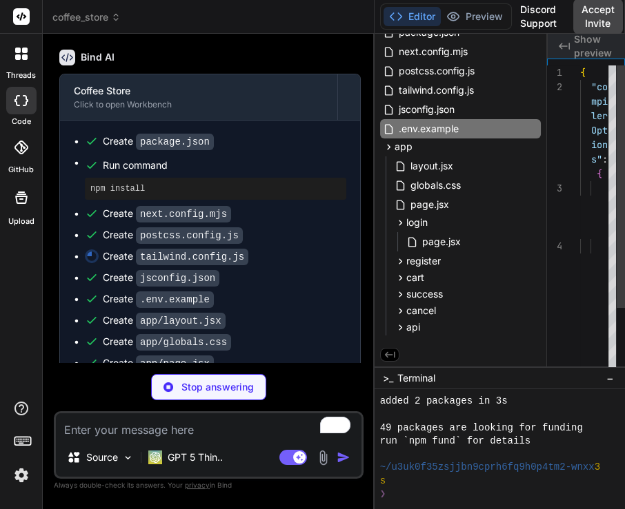
type textarea "x"
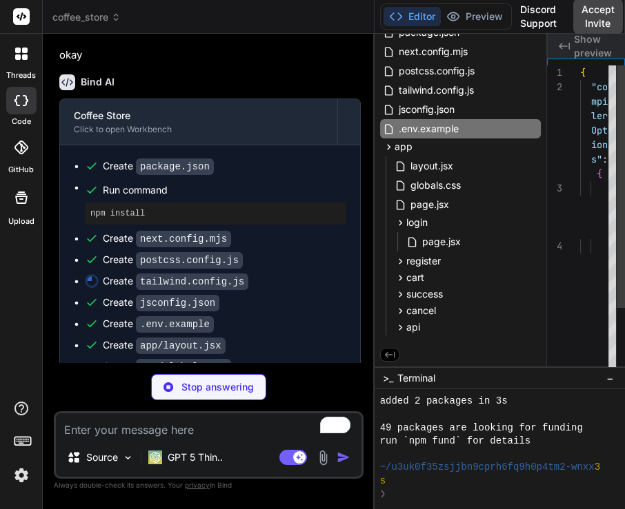
type textarea "border-coffee-100; }"
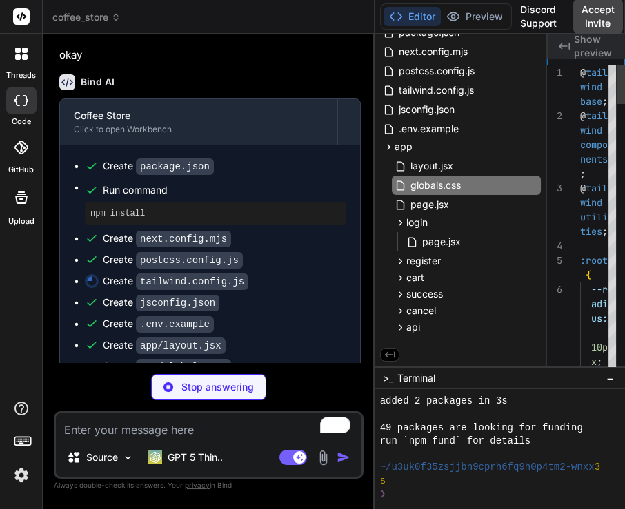
type textarea "x"
type textarea "section> </div> ); }"
type textarea "x"
type textarea "</div> ); }"
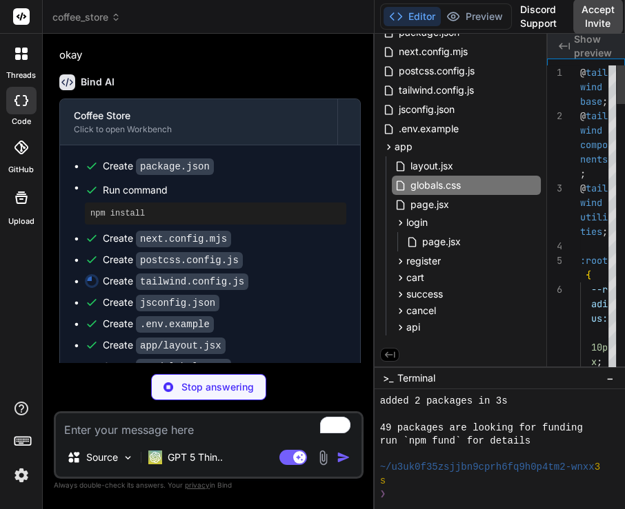
type textarea "x"
type textarea "); }"
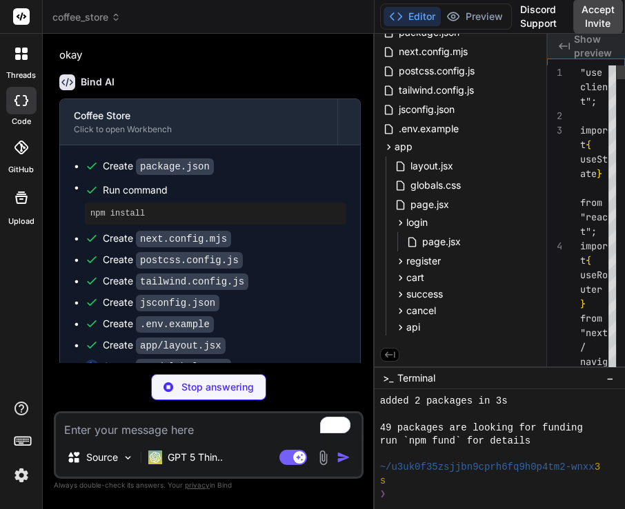
scroll to position [2407, 0]
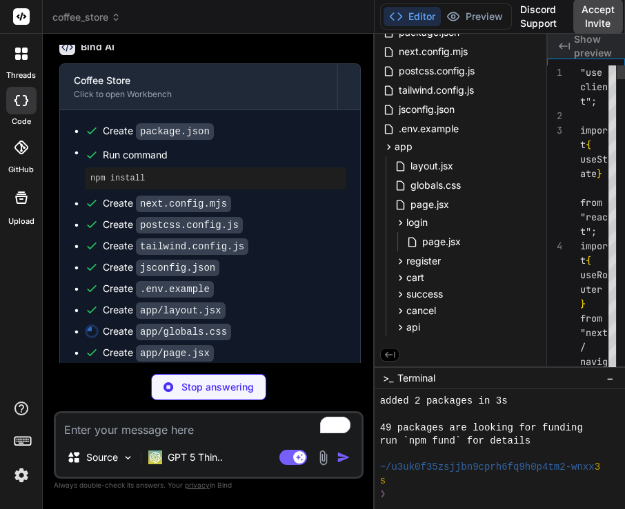
type textarea "x"
type textarea "</div> ); }"
type textarea "x"
type textarea "); }"
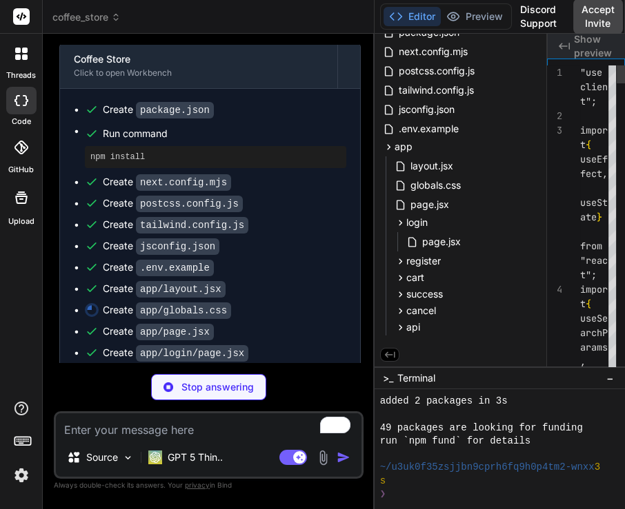
type textarea "x"
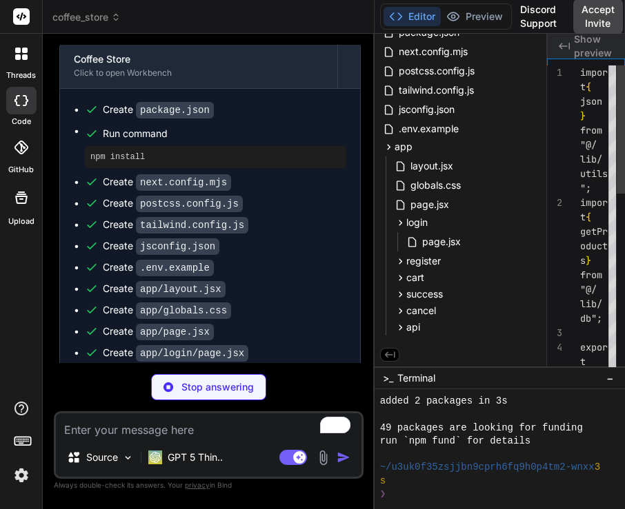
type textarea "x"
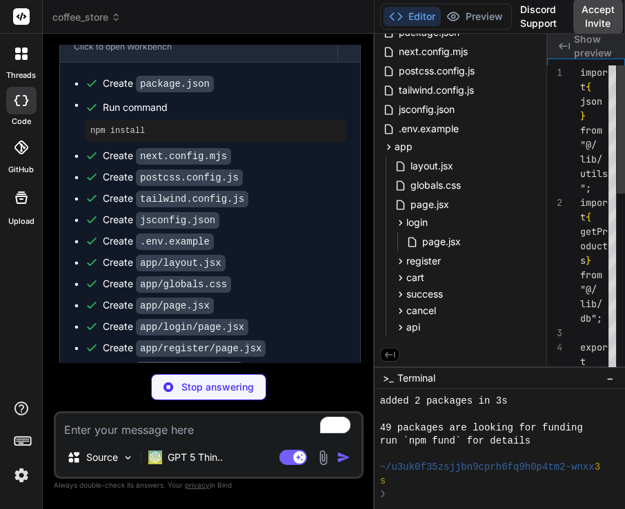
type textarea "email: [DOMAIN_NAME] }); }"
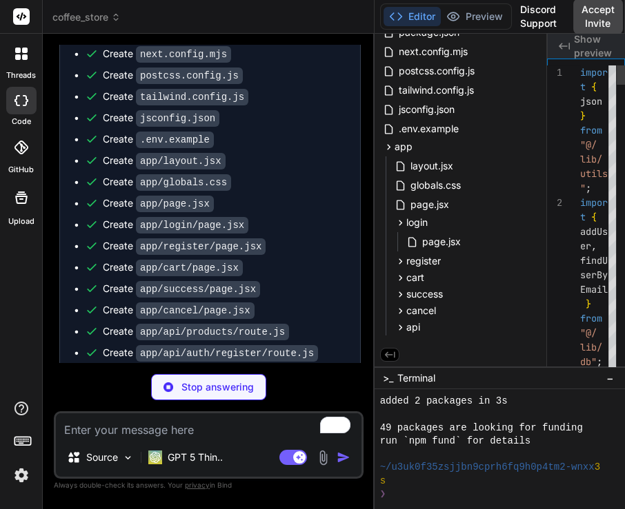
scroll to position [2616, 0]
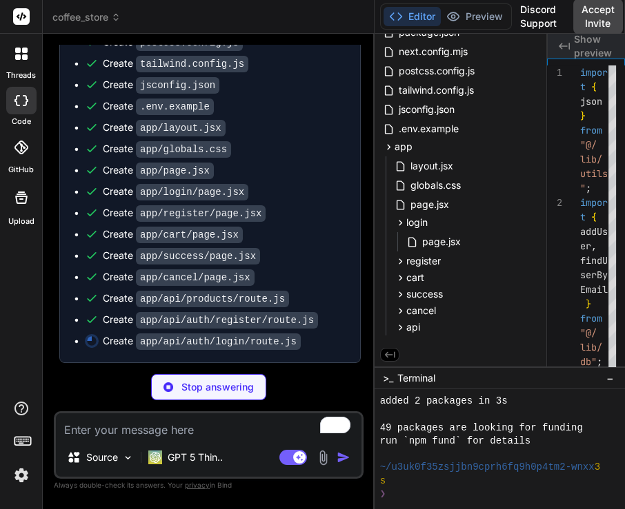
type textarea "x"
type textarea "[DOMAIN_NAME] }); }"
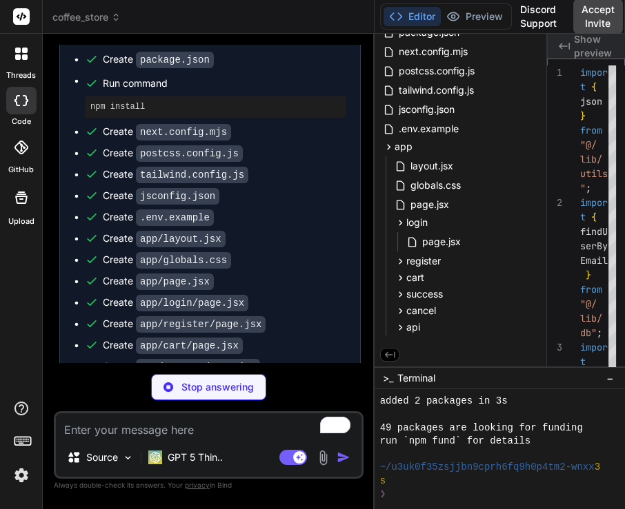
scroll to position [2636, 0]
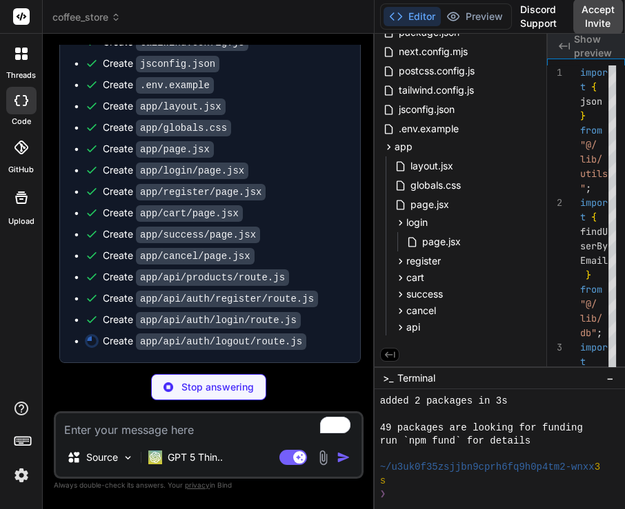
type textarea "x"
type textarea "n({ ok: true }); }"
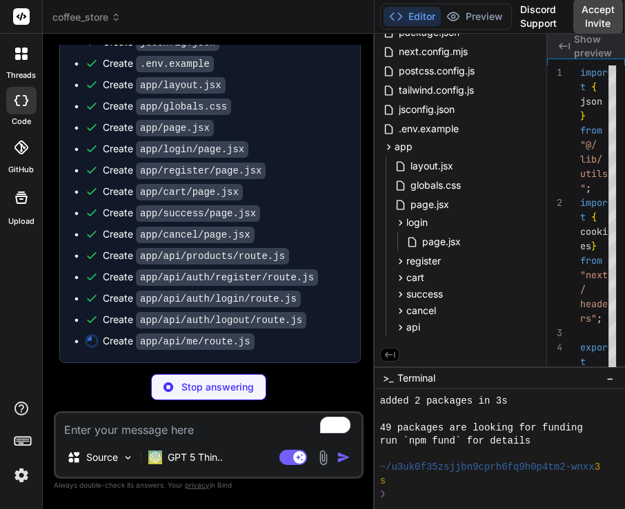
scroll to position [2658, 0]
type textarea "x"
type textarea "); }"
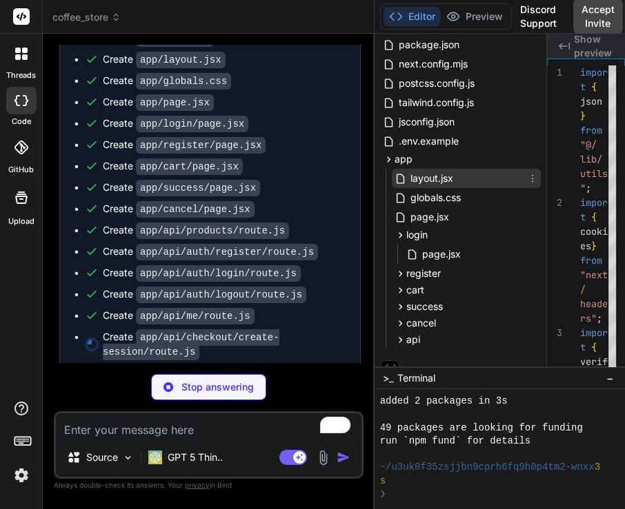
scroll to position [61, 0]
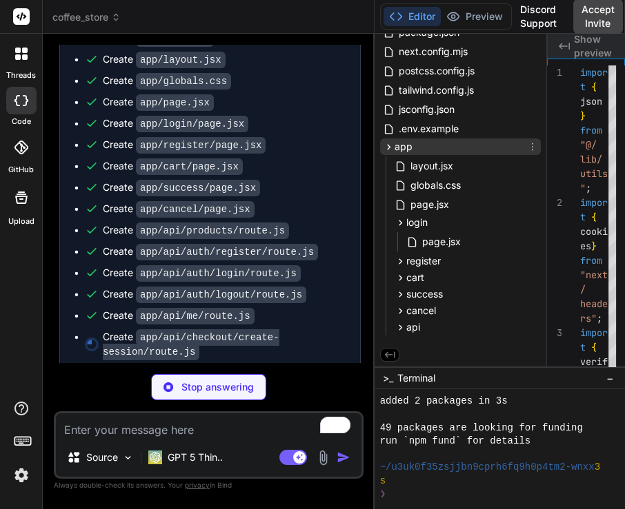
click at [390, 150] on icon at bounding box center [389, 147] width 12 height 12
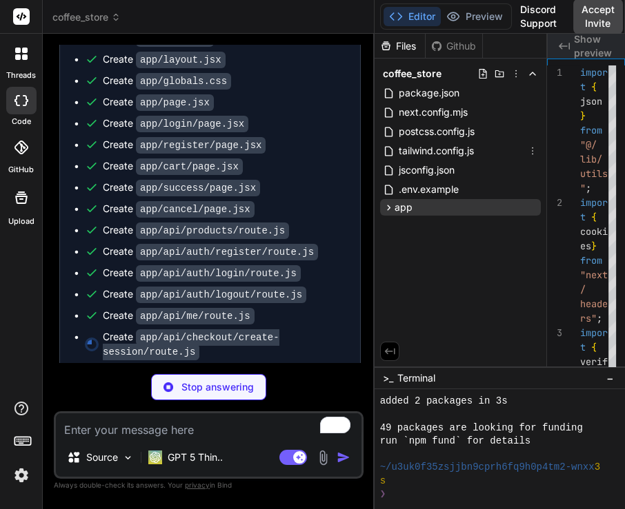
scroll to position [0, 0]
type textarea "x"
type textarea "} }"
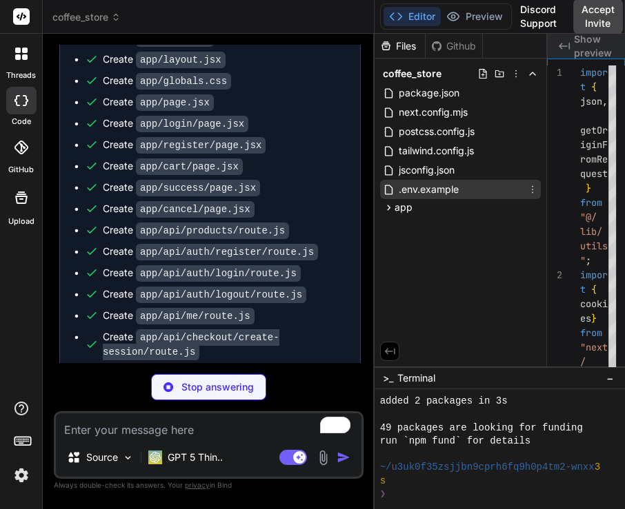
click at [417, 185] on span ".env.example" at bounding box center [428, 189] width 63 height 17
type textarea "x"
type textarea "lt;[EMAIL_ADDRESS][DOMAIN_NAME]&gt;""
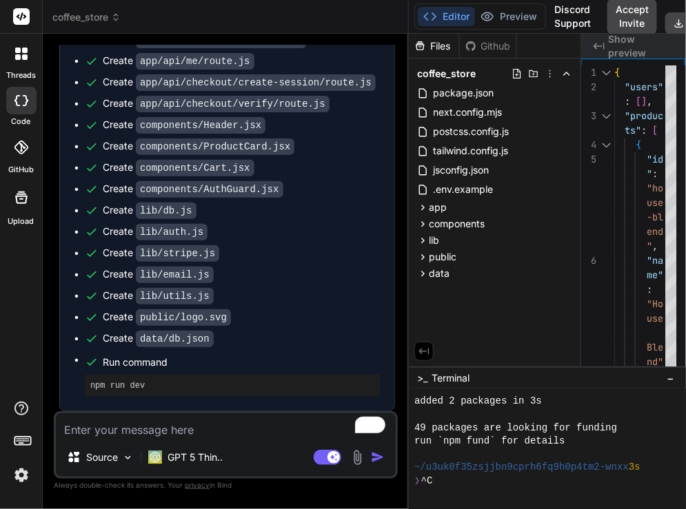
scroll to position [438, 0]
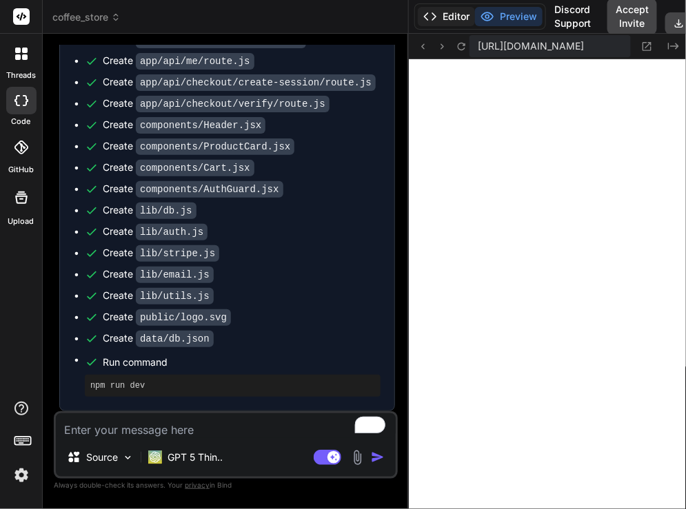
click at [447, 19] on button "Editor" at bounding box center [446, 16] width 57 height 19
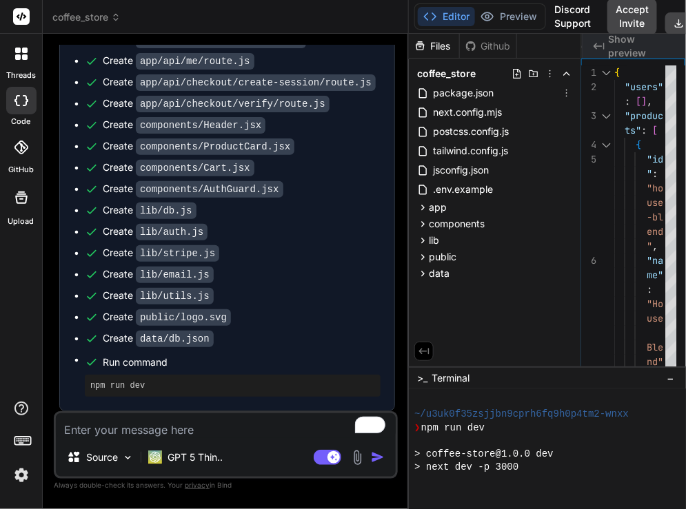
scroll to position [518, 0]
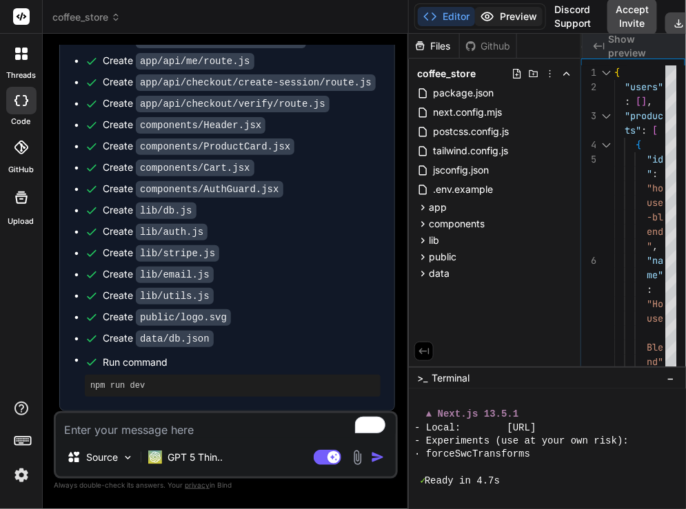
click at [495, 14] on button "Preview" at bounding box center [509, 16] width 68 height 19
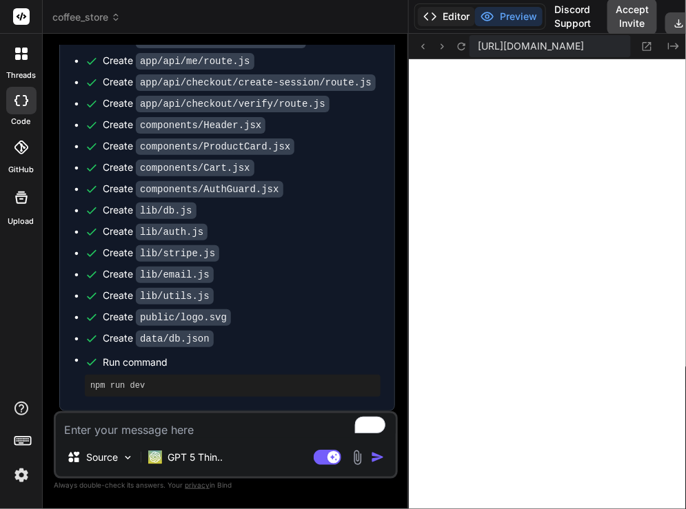
scroll to position [530, 0]
click at [445, 17] on button "Editor" at bounding box center [446, 16] width 57 height 19
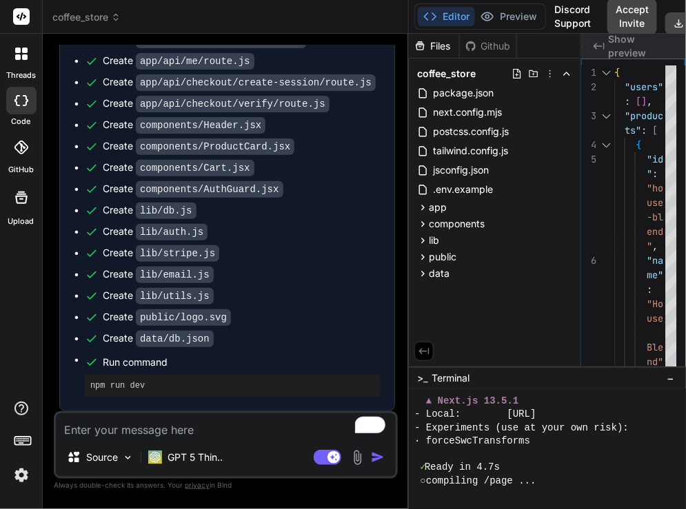
scroll to position [529, 0]
click at [520, 23] on button "Preview" at bounding box center [509, 16] width 68 height 19
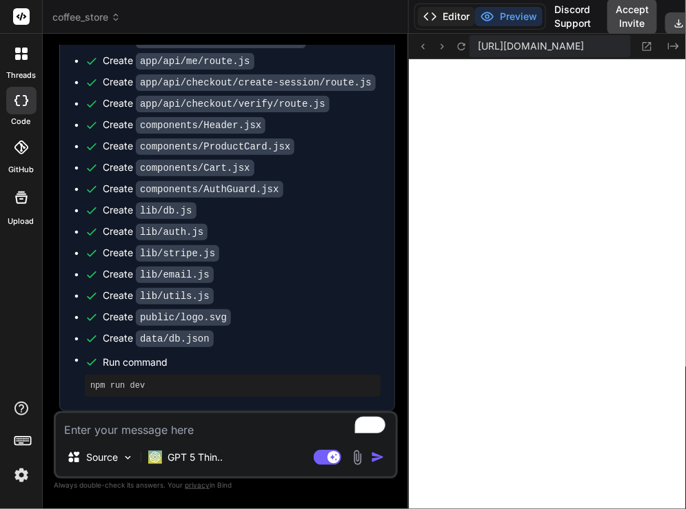
click at [439, 21] on button "Editor" at bounding box center [446, 16] width 57 height 19
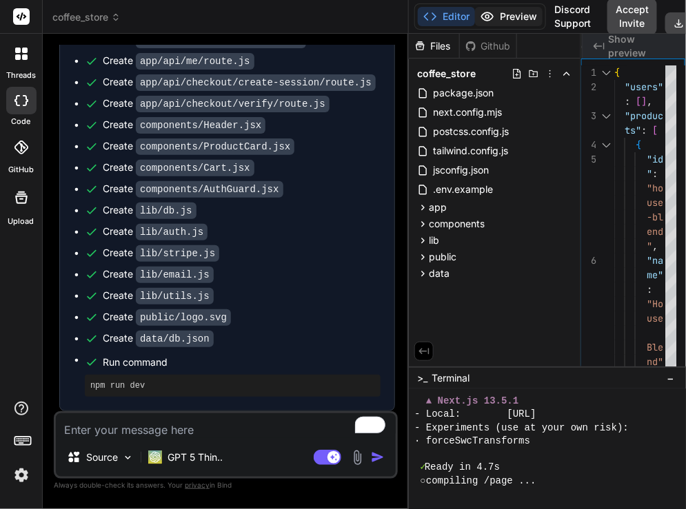
click at [486, 17] on circle at bounding box center [487, 16] width 3 height 3
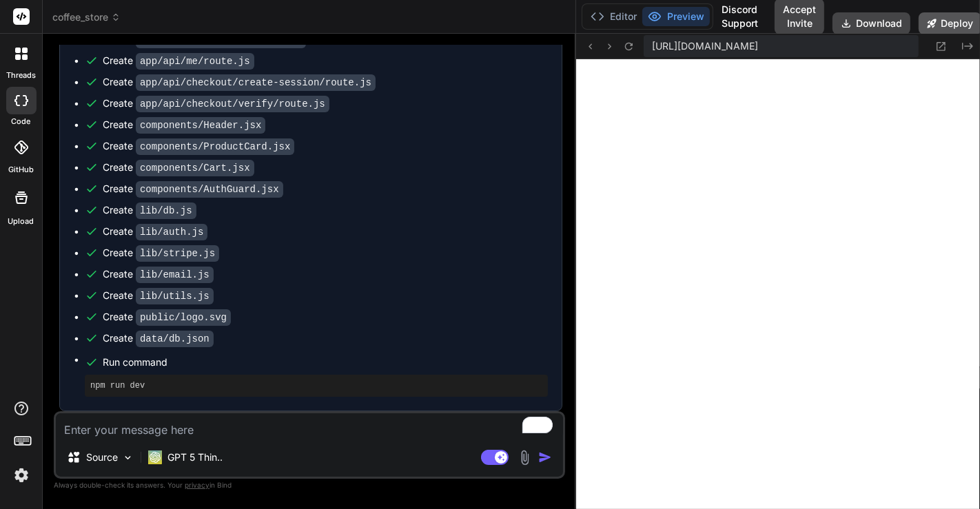
scroll to position [717, 0]
drag, startPoint x: 575, startPoint y: 129, endPoint x: 505, endPoint y: 139, distance: 70.3
click at [505, 139] on div "Bind AI Web Search Created with Pixso. Code Generator You hi Bind AI Hi! How ca…" at bounding box center [310, 271] width 534 height 475
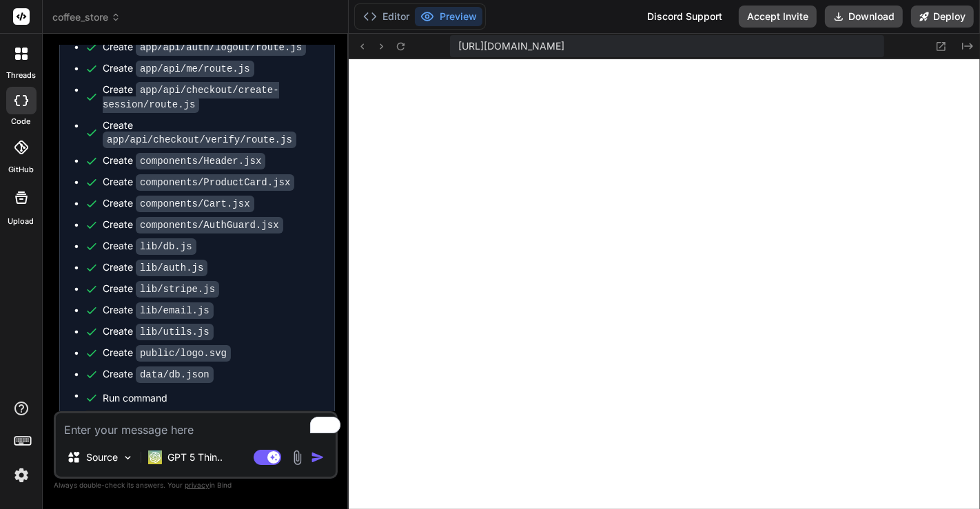
scroll to position [3045, 0]
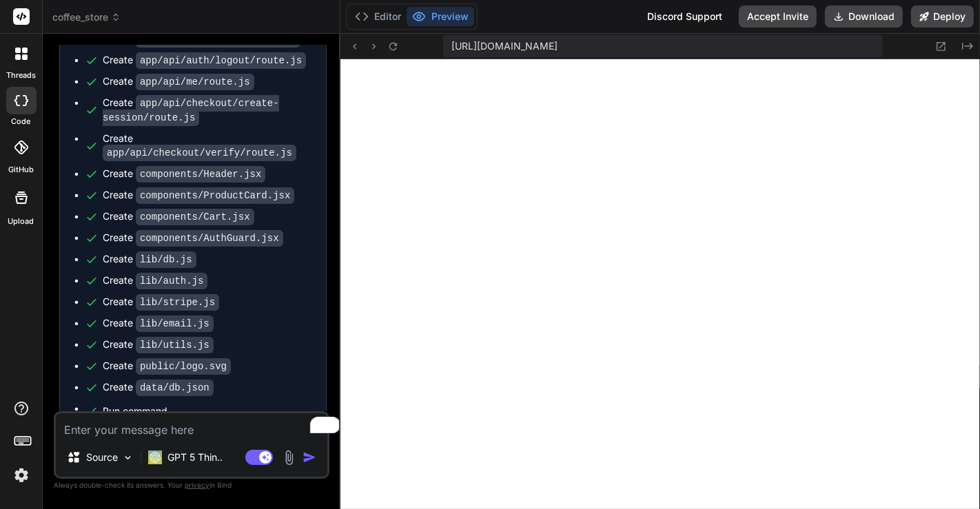
drag, startPoint x: 575, startPoint y: 137, endPoint x: 312, endPoint y: 146, distance: 263.5
click at [312, 146] on div "Bind AI Web Search Created with Pixso. Code Generator You hi Bind AI Hi! How ca…" at bounding box center [192, 272] width 298 height 476
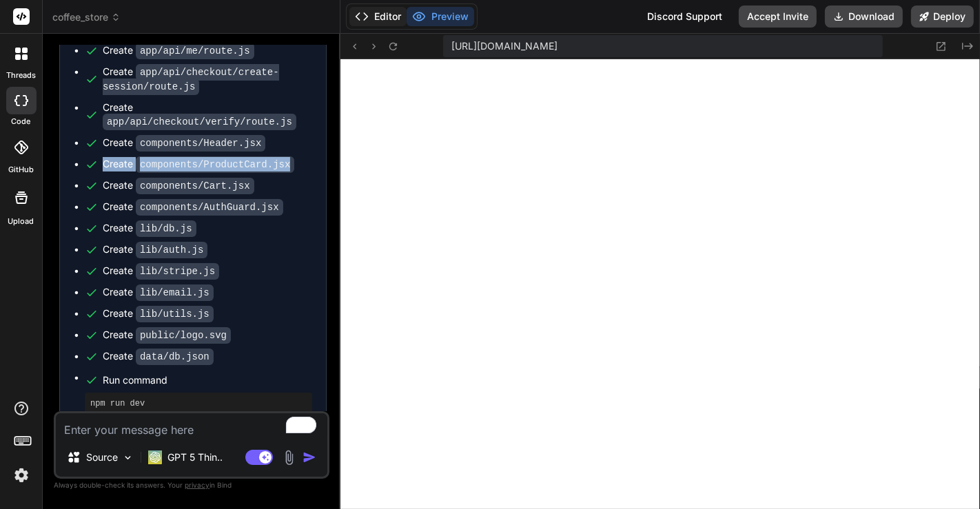
click at [369, 13] on button "Editor" at bounding box center [378, 16] width 57 height 19
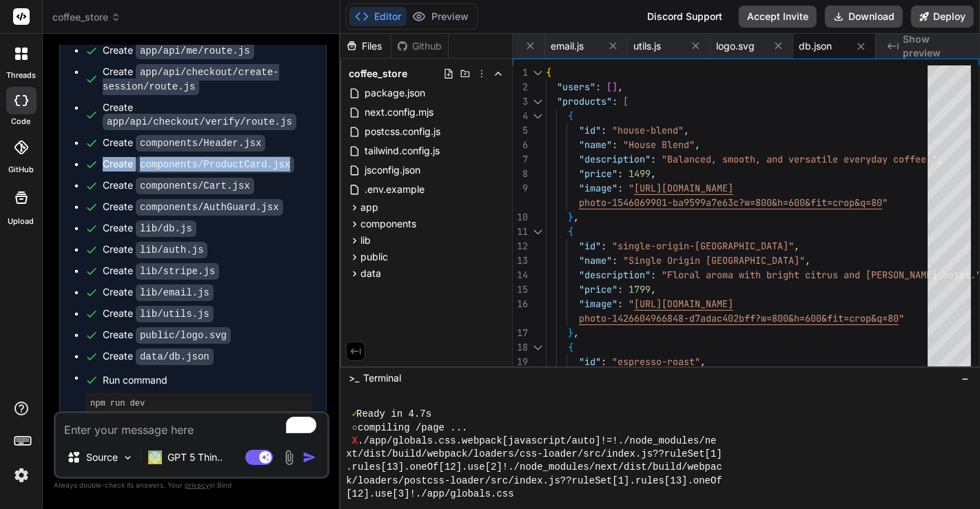
scroll to position [578, 0]
click at [417, 21] on icon at bounding box center [419, 17] width 14 height 14
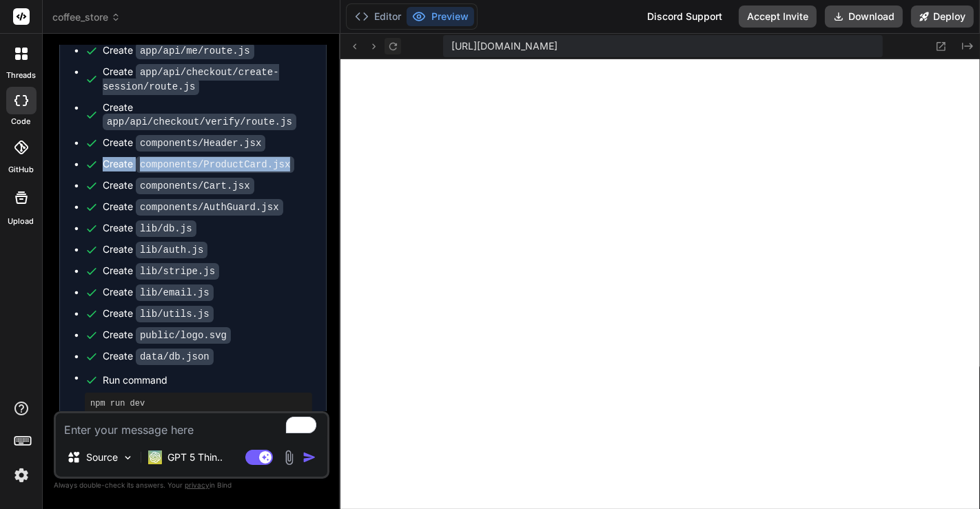
click at [393, 51] on icon at bounding box center [393, 47] width 12 height 12
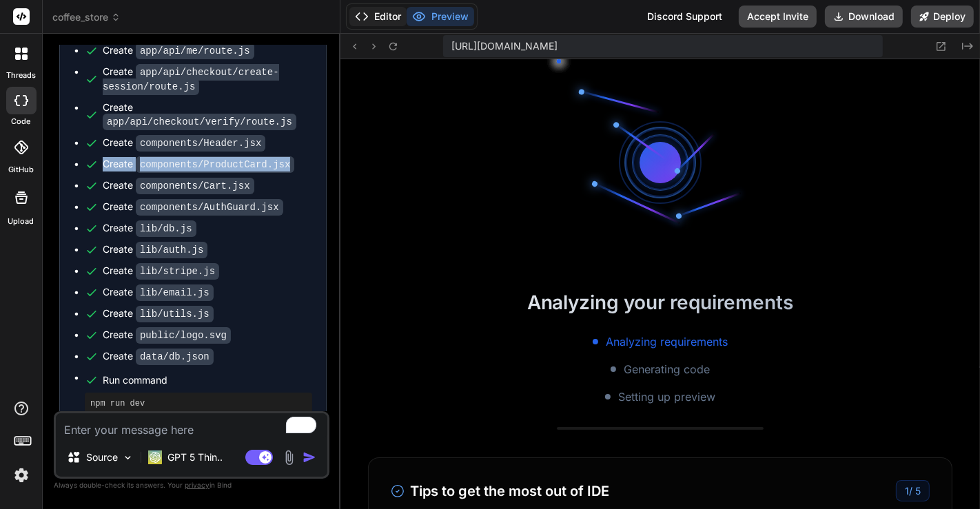
click at [376, 10] on button "Editor" at bounding box center [378, 16] width 57 height 19
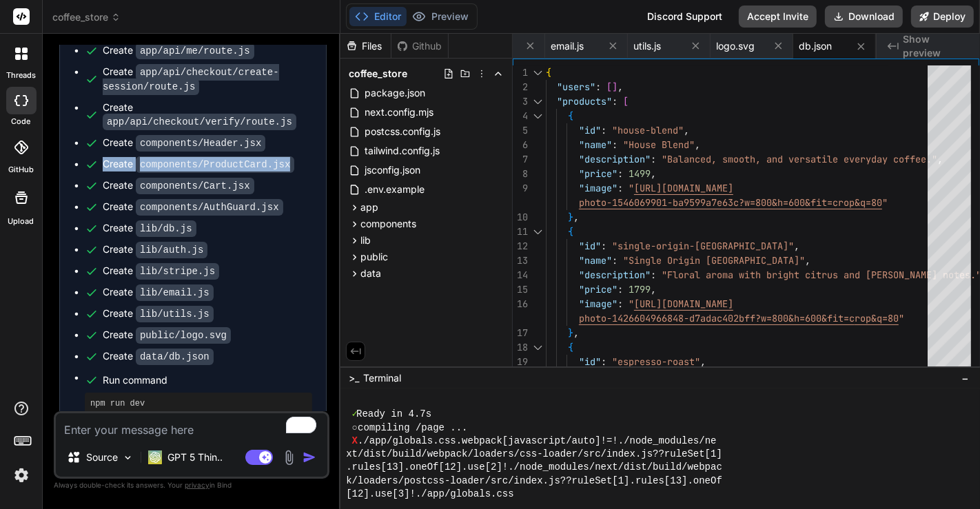
scroll to position [862, 0]
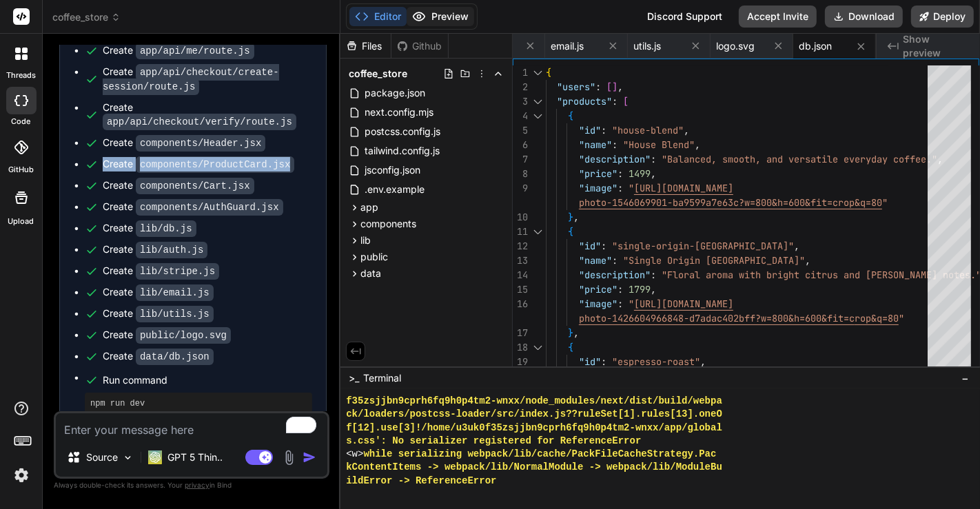
click at [438, 24] on button "Preview" at bounding box center [441, 16] width 68 height 19
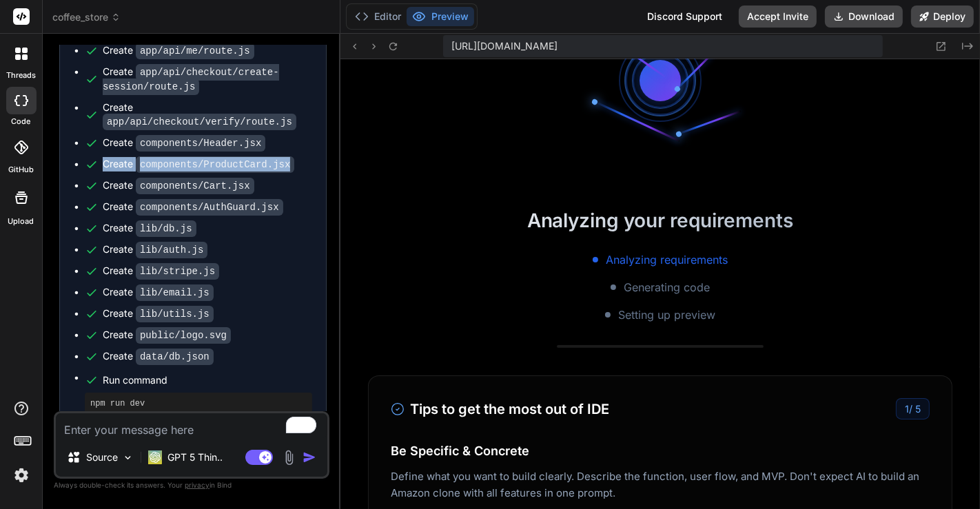
scroll to position [0, 0]
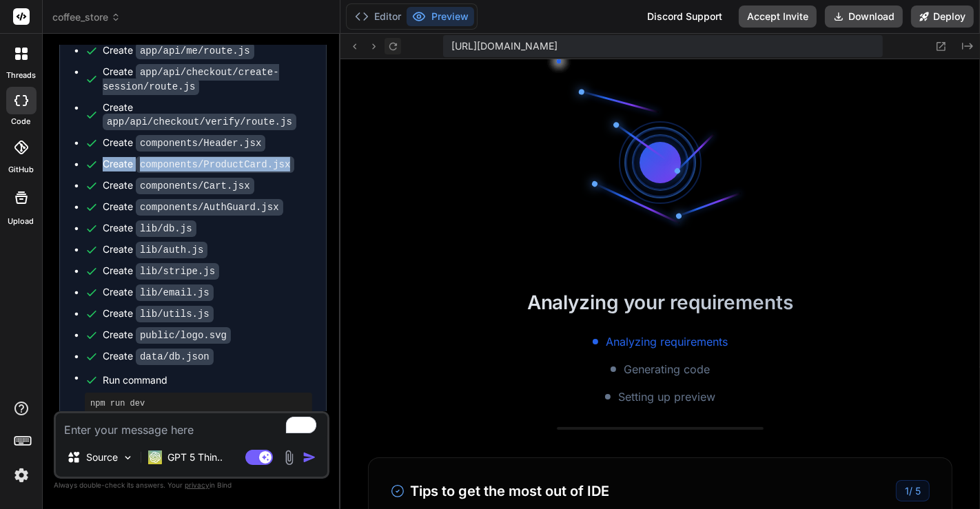
click at [392, 46] on icon at bounding box center [393, 47] width 12 height 12
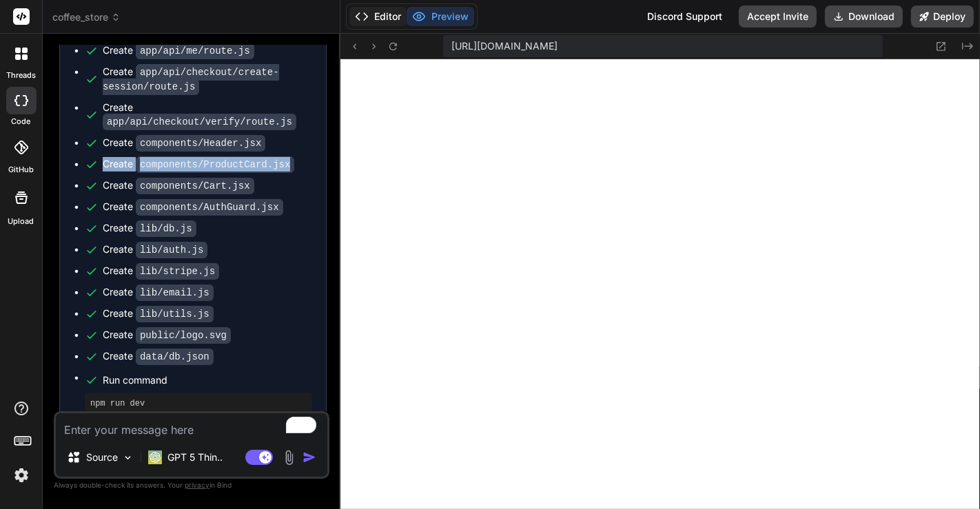
click at [369, 17] on button "Editor" at bounding box center [378, 16] width 57 height 19
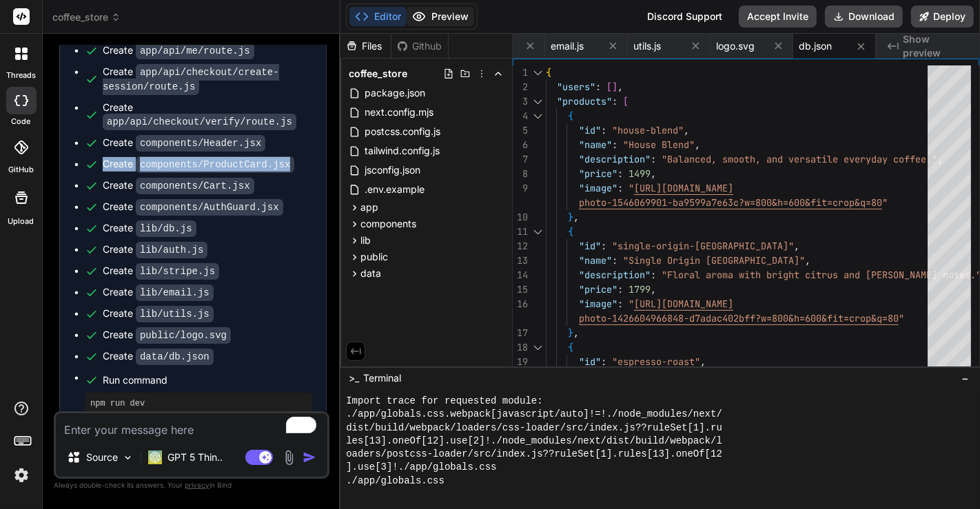
click at [438, 19] on button "Preview" at bounding box center [441, 16] width 68 height 19
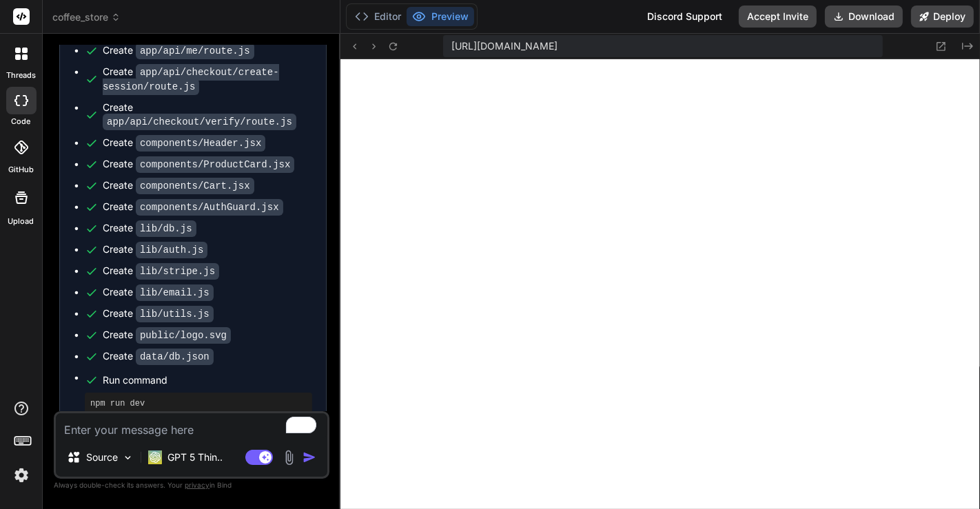
click at [207, 433] on textarea "To enrich screen reader interactions, please activate Accessibility in Grammarl…" at bounding box center [192, 426] width 272 height 25
paste textarea "To enrich screen reader interactions, please activate Accessibility in Grammarl…"
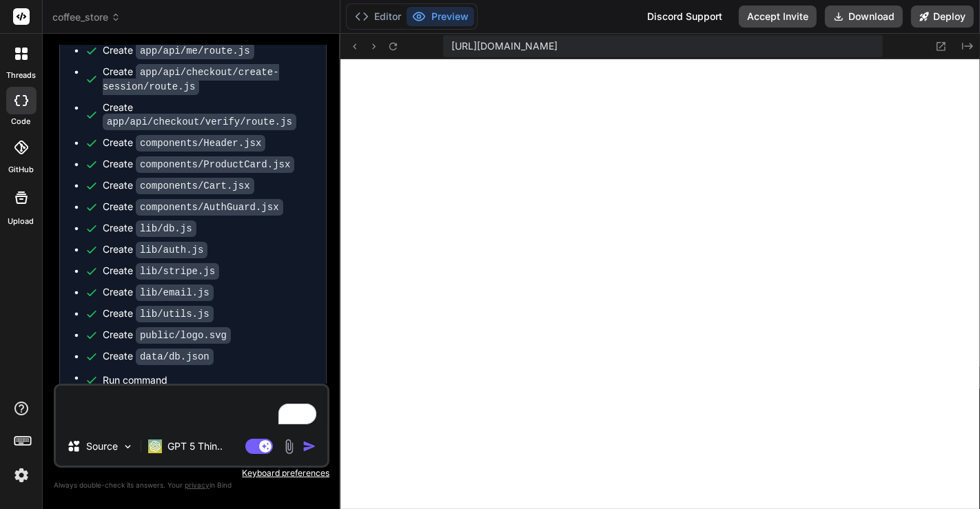
click at [155, 397] on textarea "To enrich screen reader interactions, please activate Accessibility in Grammarl…" at bounding box center [192, 406] width 272 height 41
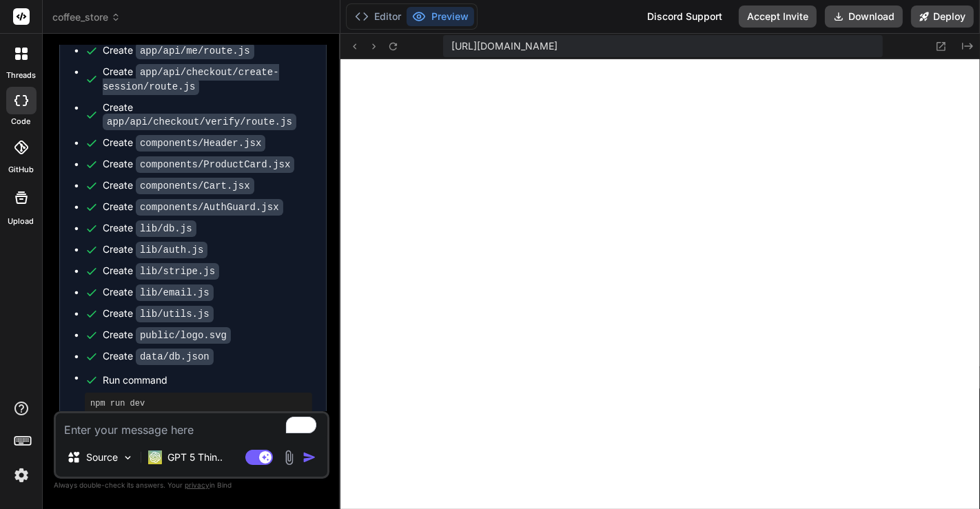
paste textarea "ailed to compile ./app/globals.css.webpack[javascript/auto]!=!./node_modules/ne…"
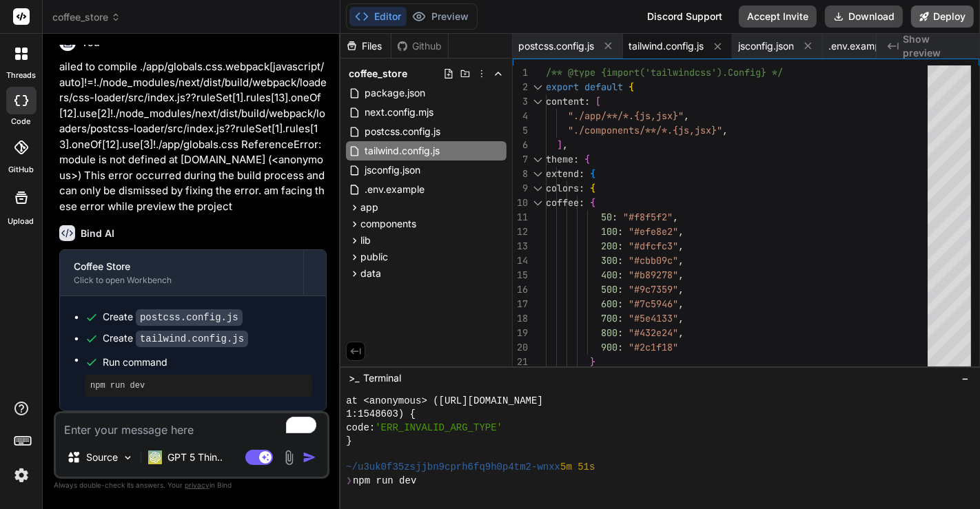
scroll to position [2933, 0]
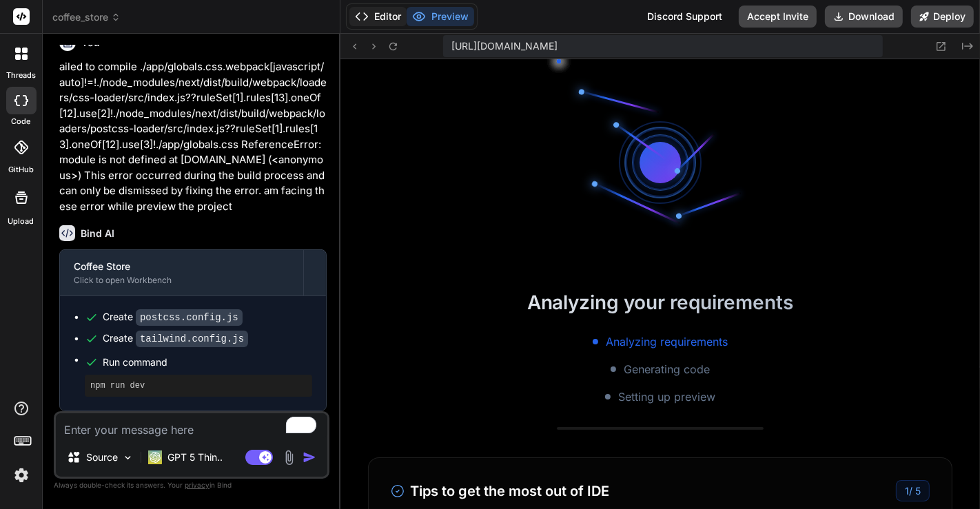
click at [380, 17] on button "Editor" at bounding box center [378, 16] width 57 height 19
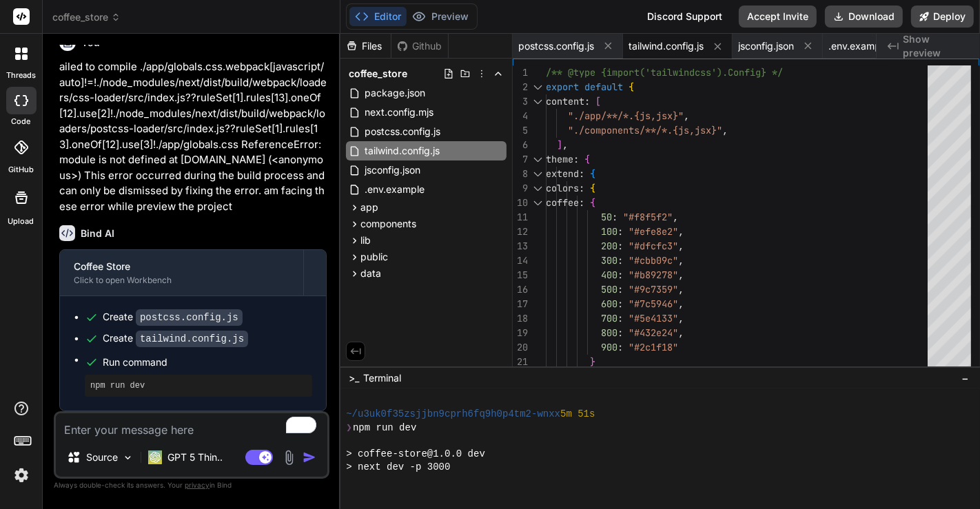
scroll to position [3013, 0]
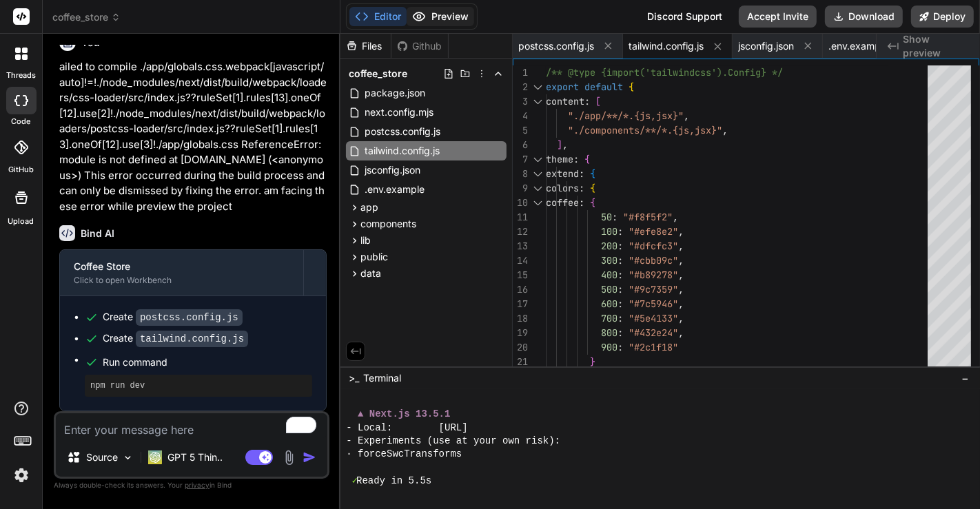
click at [432, 16] on button "Preview" at bounding box center [441, 16] width 68 height 19
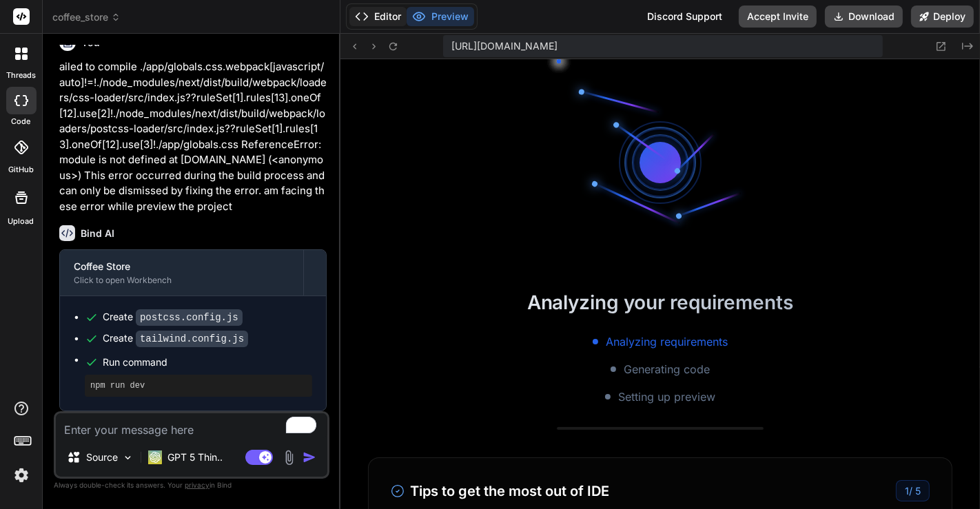
click at [382, 13] on button "Editor" at bounding box center [378, 16] width 57 height 19
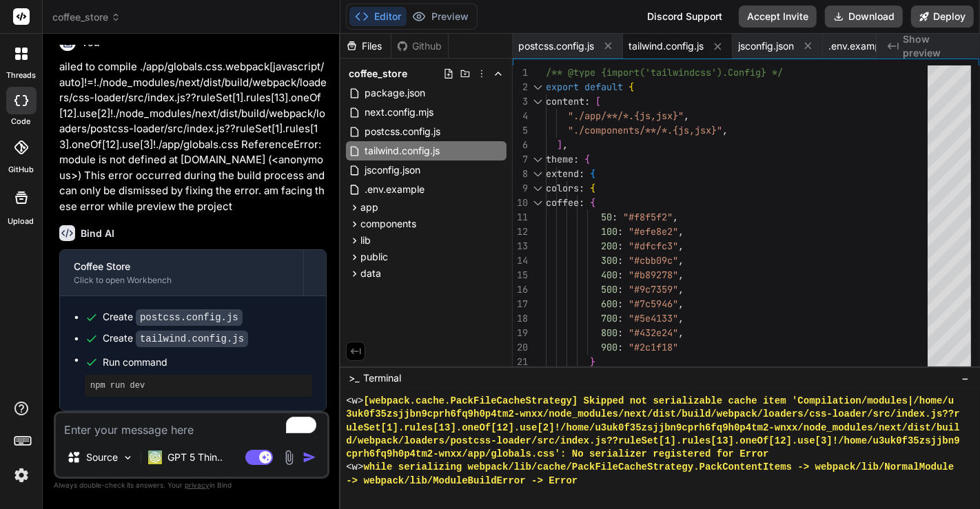
scroll to position [3386, 0]
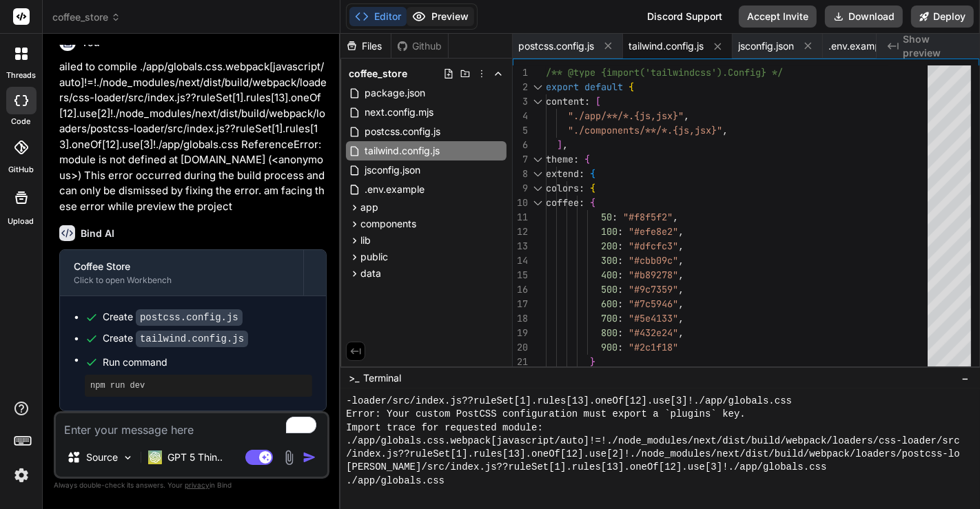
click at [436, 12] on button "Preview" at bounding box center [441, 16] width 68 height 19
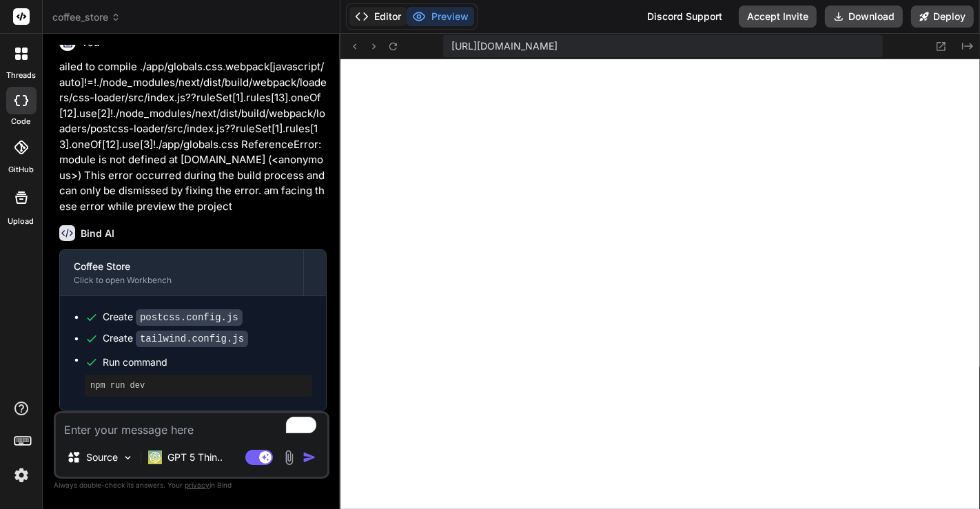
click at [381, 17] on button "Editor" at bounding box center [378, 16] width 57 height 19
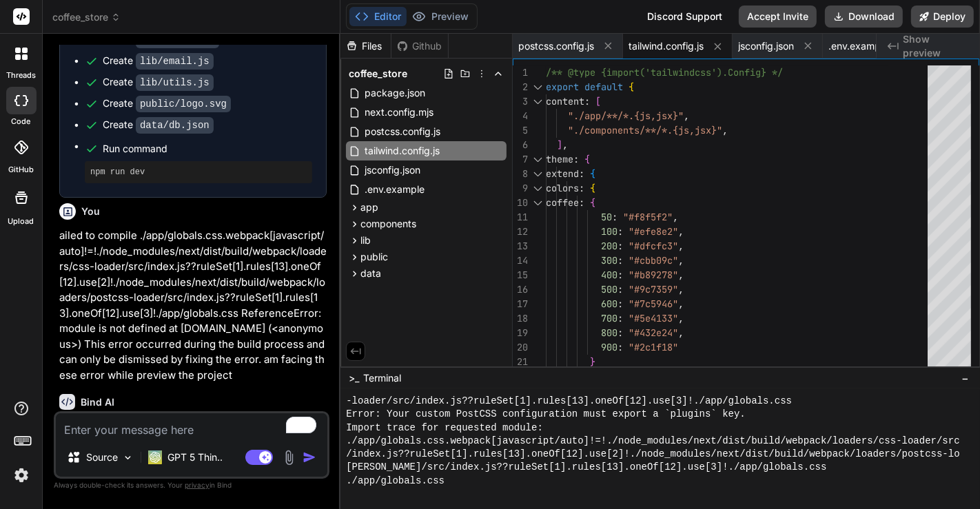
scroll to position [3486, 0]
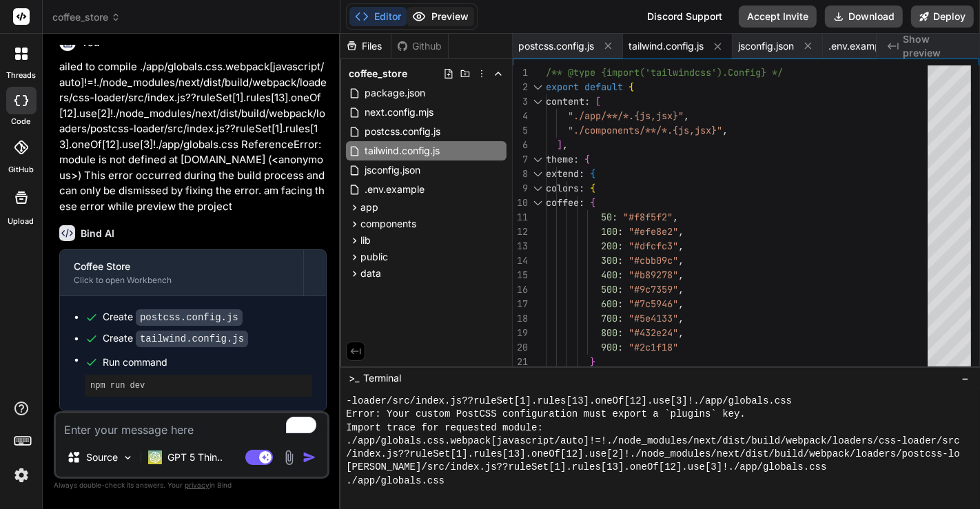
click at [432, 23] on button "Preview" at bounding box center [441, 16] width 68 height 19
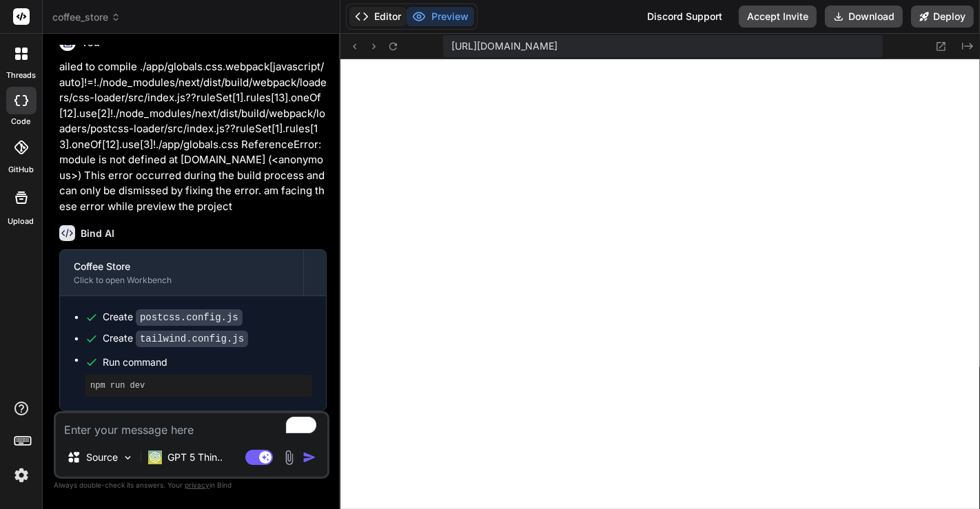
click at [383, 12] on button "Editor" at bounding box center [378, 16] width 57 height 19
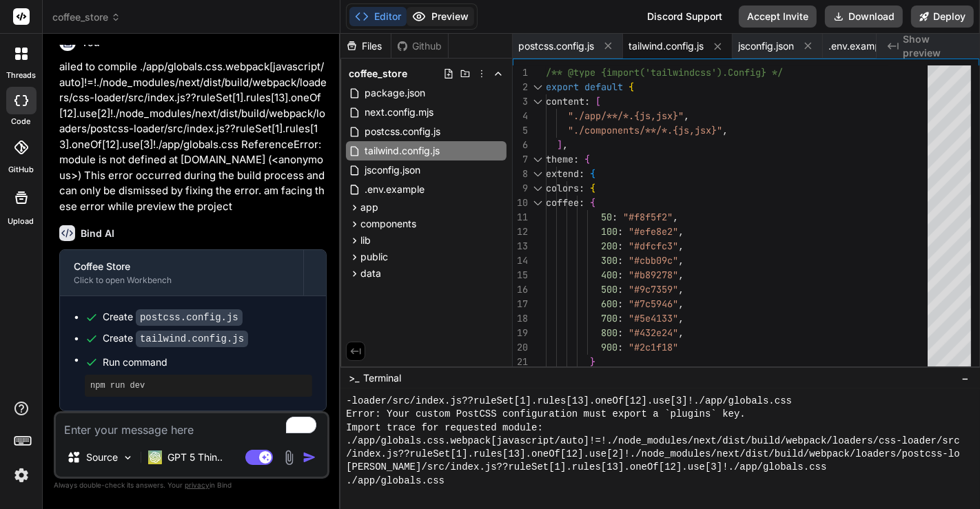
click at [431, 12] on button "Preview" at bounding box center [441, 16] width 68 height 19
